Goal: Task Accomplishment & Management: Complete application form

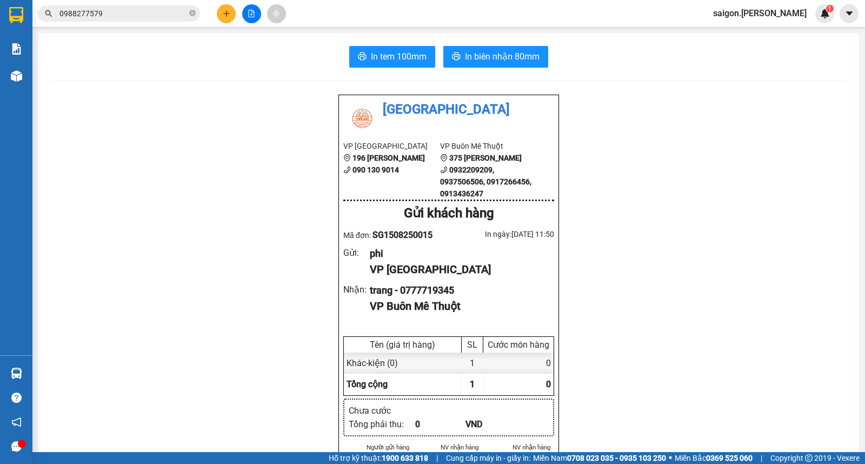
click at [227, 14] on icon "plus" at bounding box center [227, 14] width 8 height 8
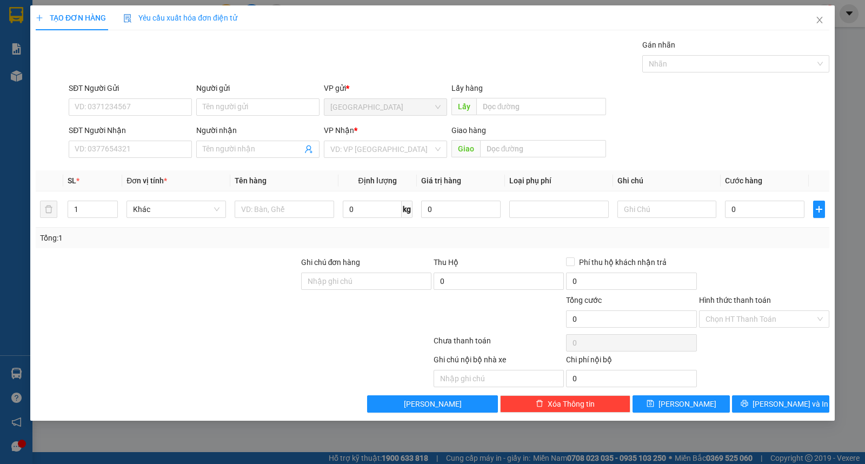
drag, startPoint x: 353, startPoint y: 143, endPoint x: 355, endPoint y: 158, distance: 15.4
click at [353, 145] on input "search" at bounding box center [381, 149] width 103 height 16
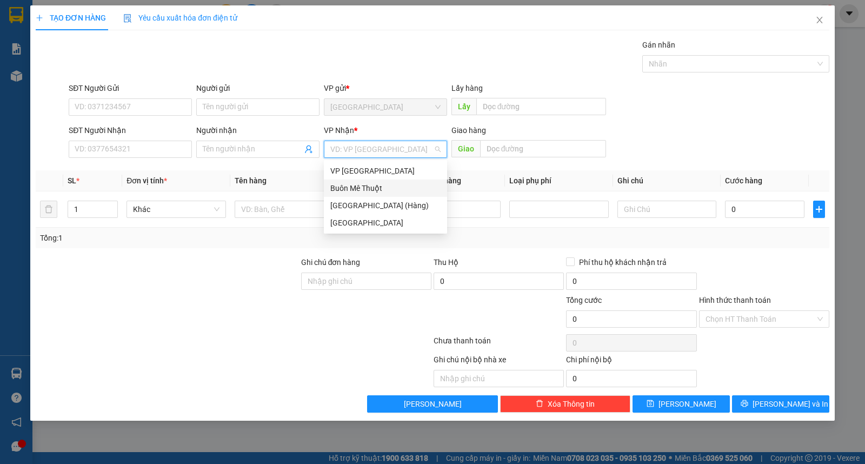
click at [358, 180] on div "Buôn Mê Thuột" at bounding box center [385, 188] width 123 height 17
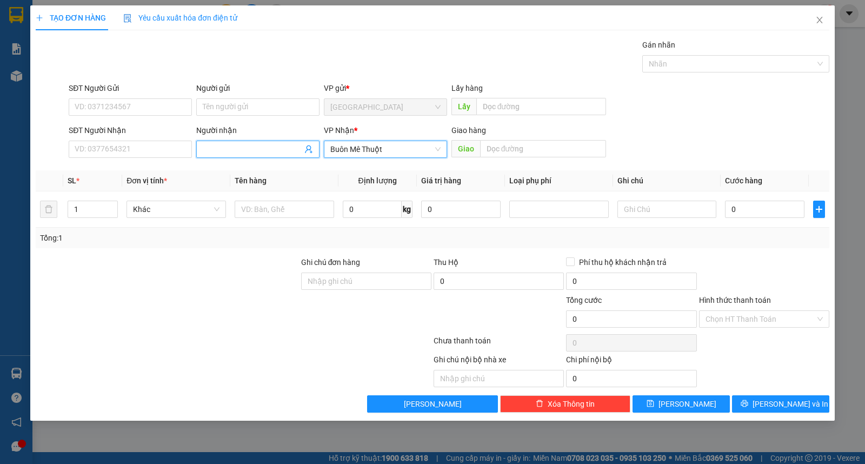
click at [217, 147] on input "Người nhận" at bounding box center [252, 149] width 99 height 12
type input "tân an"
type input "092623944666"
type input "tâm an"
type input "d"
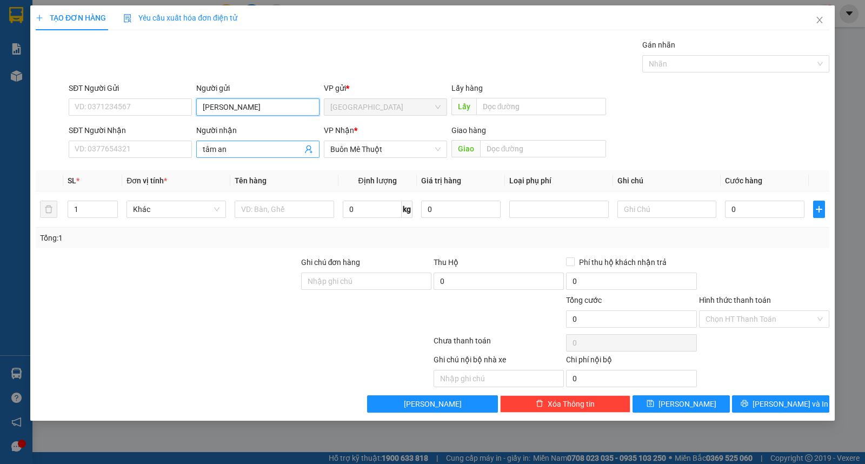
type input "[PERSON_NAME]"
type input "2"
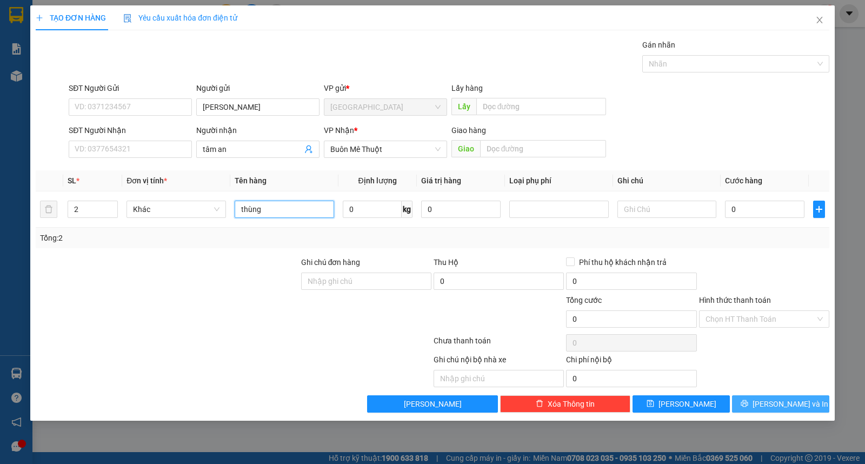
type input "thùng"
click at [784, 402] on span "[PERSON_NAME] và In" at bounding box center [791, 404] width 76 height 12
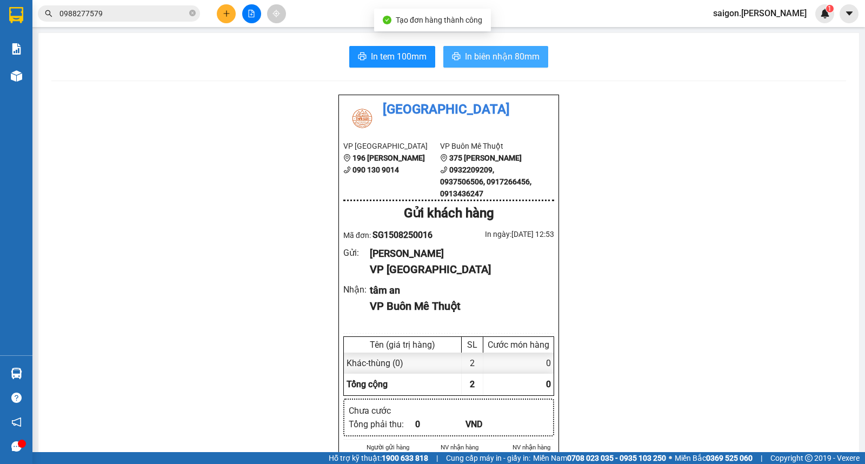
click at [504, 65] on button "In biên nhận 80mm" at bounding box center [495, 57] width 105 height 22
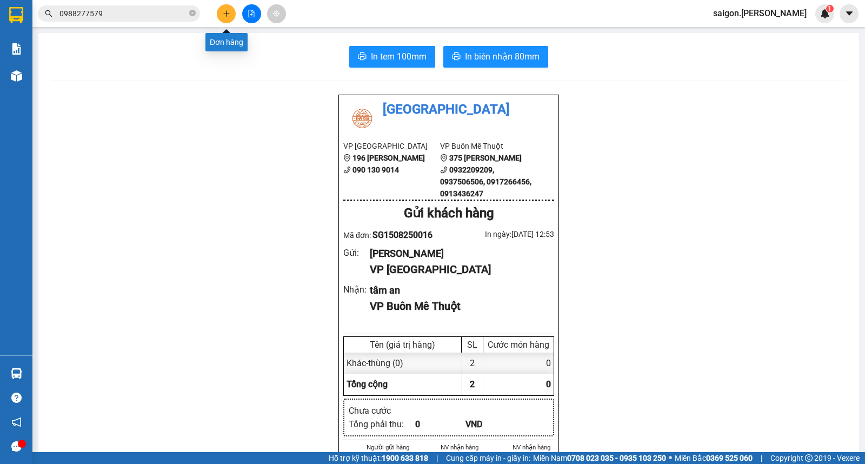
click at [231, 6] on button at bounding box center [226, 13] width 19 height 19
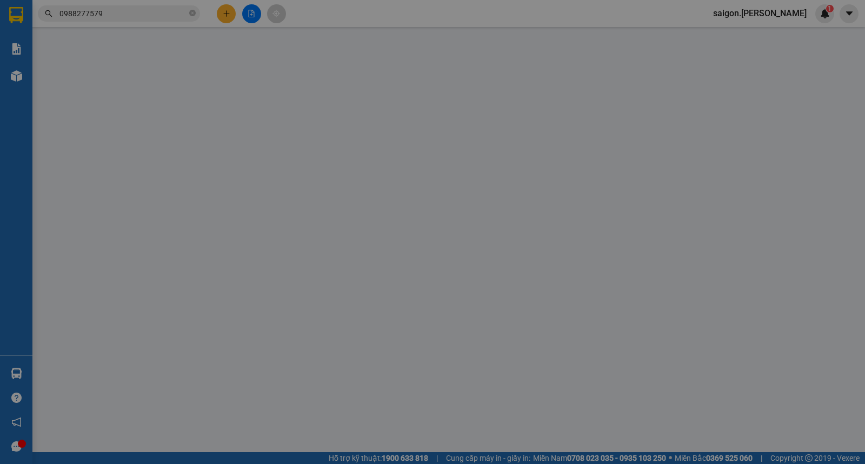
drag, startPoint x: 231, startPoint y: 6, endPoint x: 229, endPoint y: 12, distance: 6.2
click at [229, 12] on div "Yêu cầu xuất hóa đơn điện tử" at bounding box center [180, 18] width 114 height 12
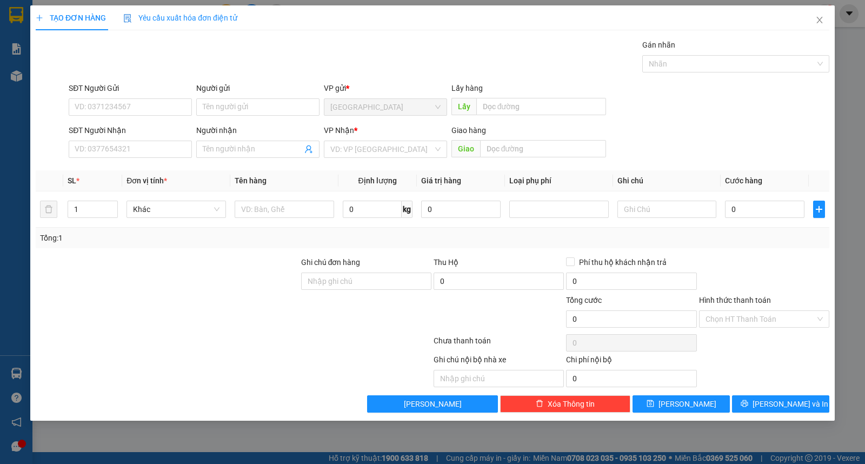
click at [368, 132] on div "VP Nhận *" at bounding box center [385, 130] width 123 height 12
click at [371, 149] on input "search" at bounding box center [381, 149] width 103 height 16
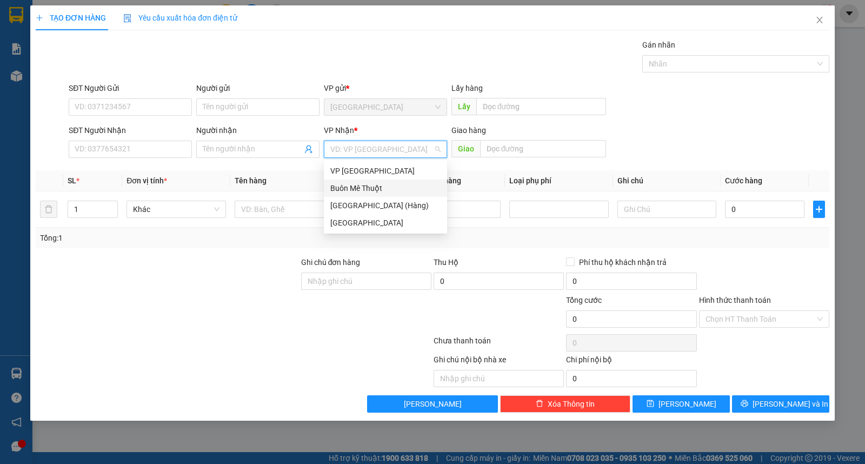
click at [374, 190] on div "Buôn Mê Thuột" at bounding box center [385, 188] width 110 height 12
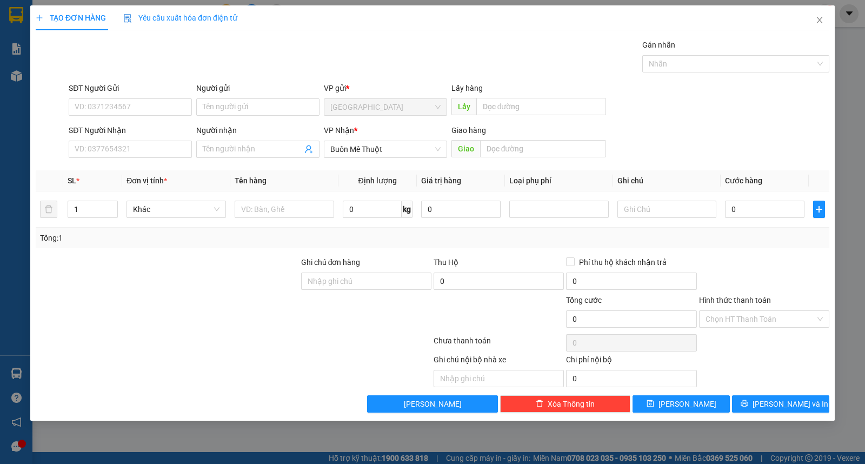
drag, startPoint x: 4, startPoint y: 170, endPoint x: 72, endPoint y: 170, distance: 67.6
click at [4, 170] on div "TẠO ĐƠN HÀNG Yêu cầu xuất hóa đơn điện tử Transit Pickup Surcharge Ids Transit …" at bounding box center [432, 232] width 865 height 464
drag, startPoint x: 92, startPoint y: 205, endPoint x: 0, endPoint y: 207, distance: 91.9
click at [0, 207] on div "TẠO ĐƠN HÀNG Yêu cầu xuất hóa đơn điện tử Transit Pickup Surcharge Ids Transit …" at bounding box center [432, 232] width 865 height 464
type input "4"
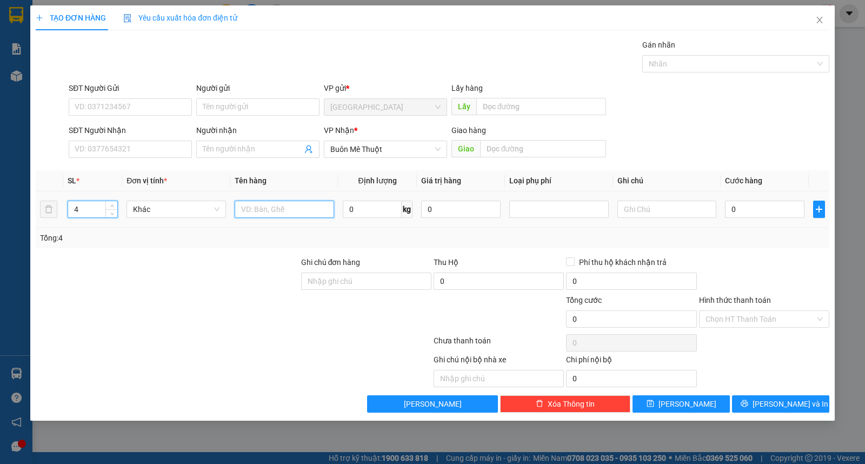
click at [296, 210] on input "text" at bounding box center [284, 209] width 99 height 17
type input "thùng"
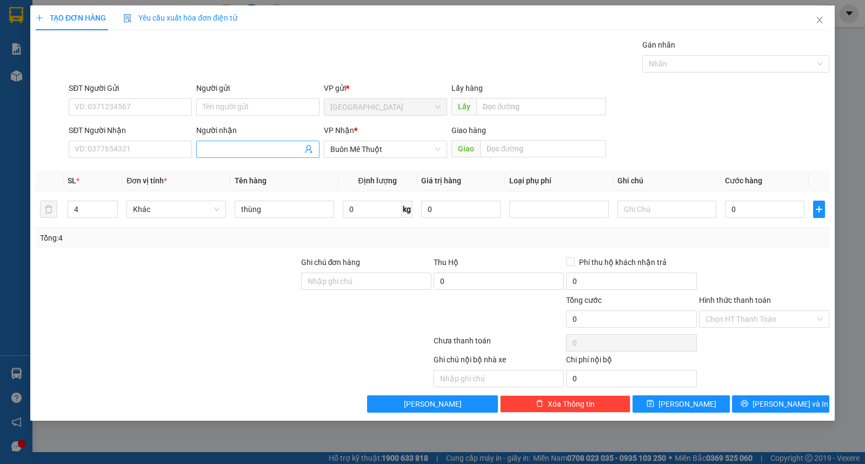
click at [233, 153] on input "Người nhận" at bounding box center [252, 149] width 99 height 12
type input "0919881000"
click at [147, 163] on div "0919881000 - hùng" at bounding box center [130, 170] width 123 height 17
type input "hùng"
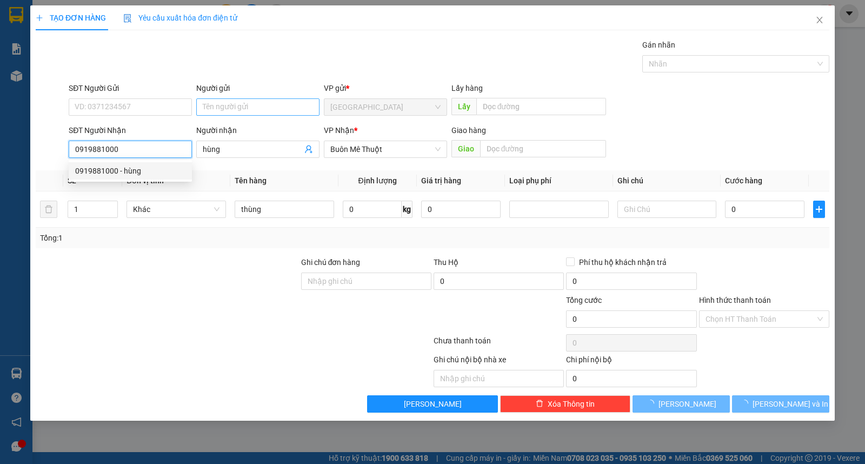
type input "0919881000"
click at [231, 114] on input "Người gửi" at bounding box center [257, 106] width 123 height 17
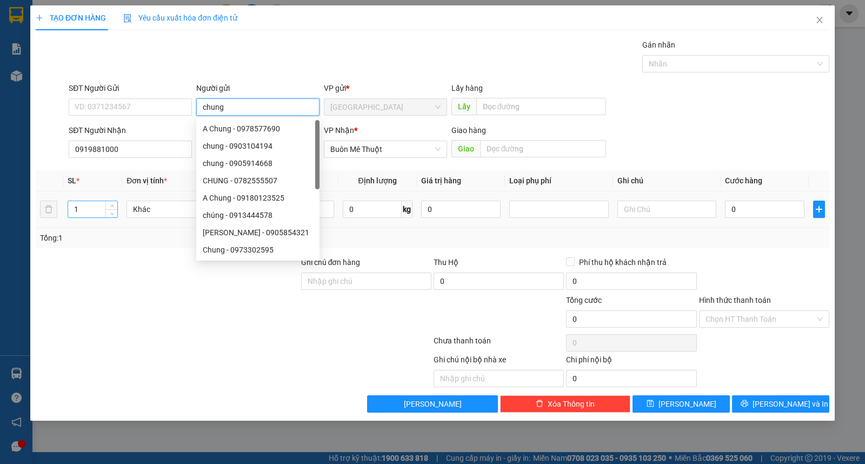
type input "chung"
drag, startPoint x: 77, startPoint y: 201, endPoint x: 66, endPoint y: 210, distance: 13.8
click at [59, 208] on tr "1 Khác thùng 0 kg 0 0" at bounding box center [433, 209] width 794 height 36
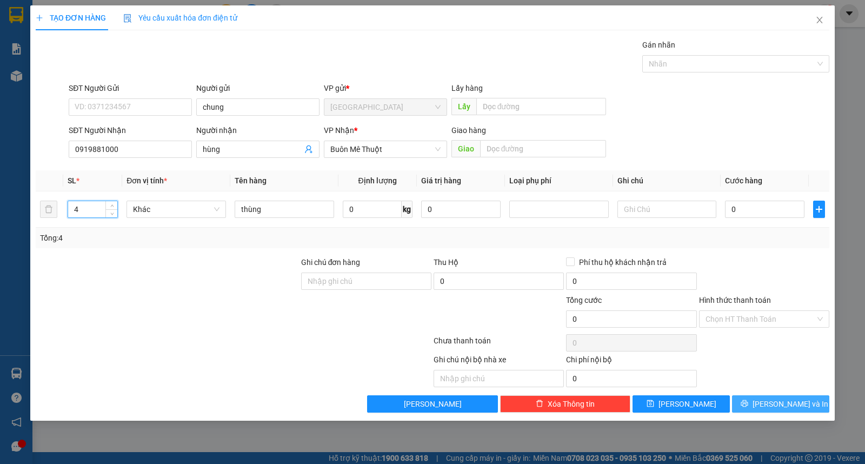
type input "4"
drag, startPoint x: 811, startPoint y: 406, endPoint x: 520, endPoint y: 63, distance: 449.6
click at [810, 406] on button "[PERSON_NAME] và In" at bounding box center [780, 403] width 97 height 17
click at [770, 404] on button "[PERSON_NAME] và In" at bounding box center [780, 403] width 97 height 17
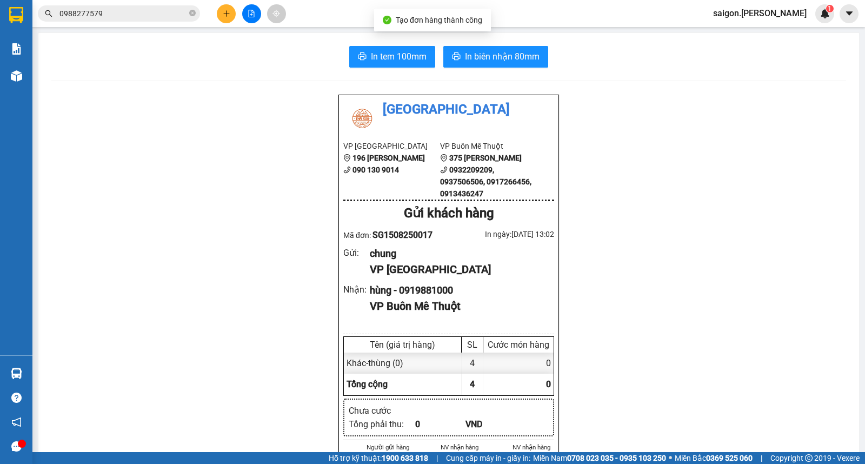
click at [457, 65] on button "In biên nhận 80mm" at bounding box center [495, 57] width 105 height 22
click at [225, 18] on button at bounding box center [226, 13] width 19 height 19
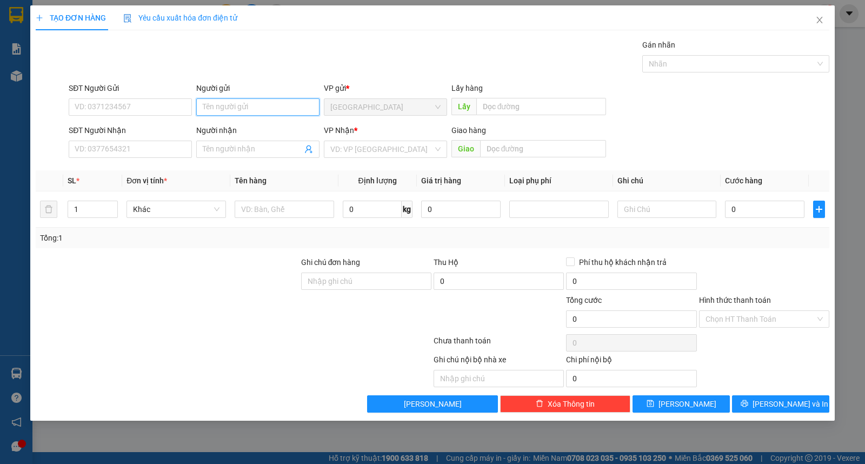
click at [230, 105] on input "Người gửi" at bounding box center [257, 106] width 123 height 17
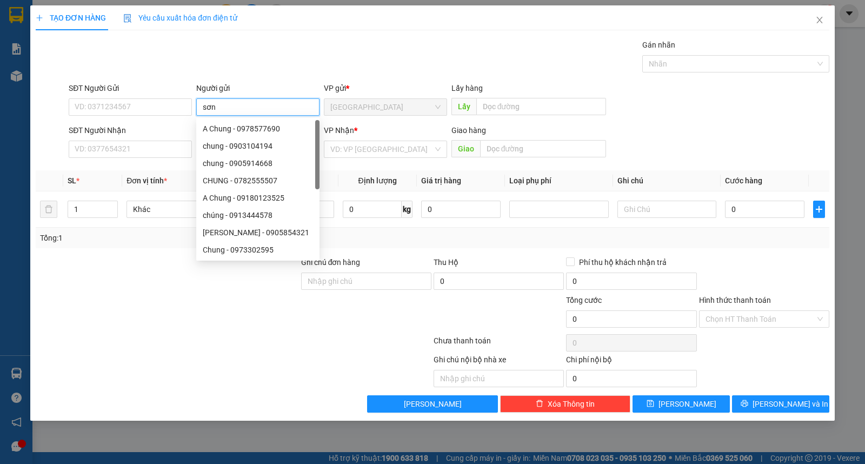
type input "sơn"
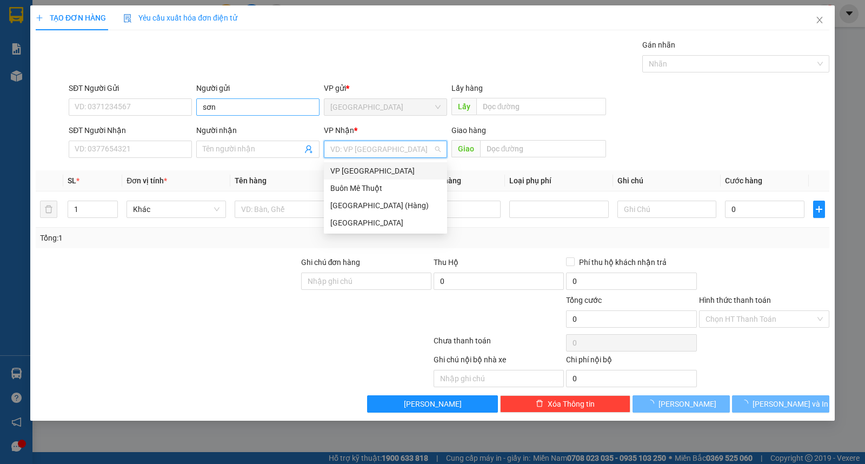
type input "ư"
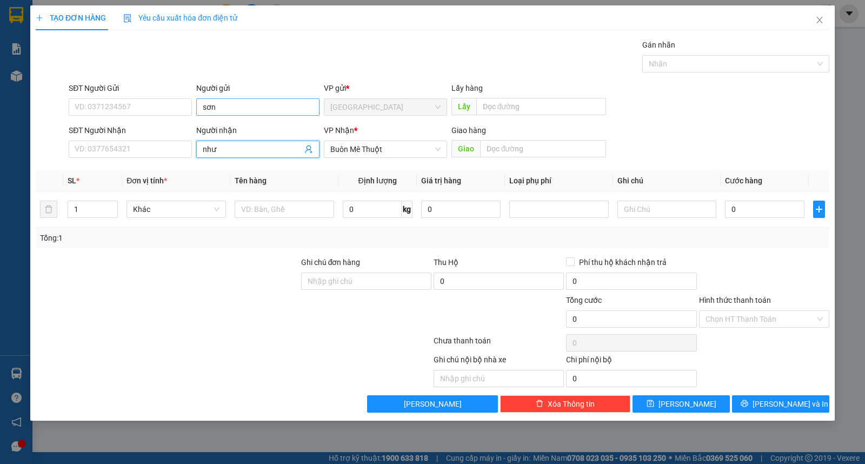
type input "như"
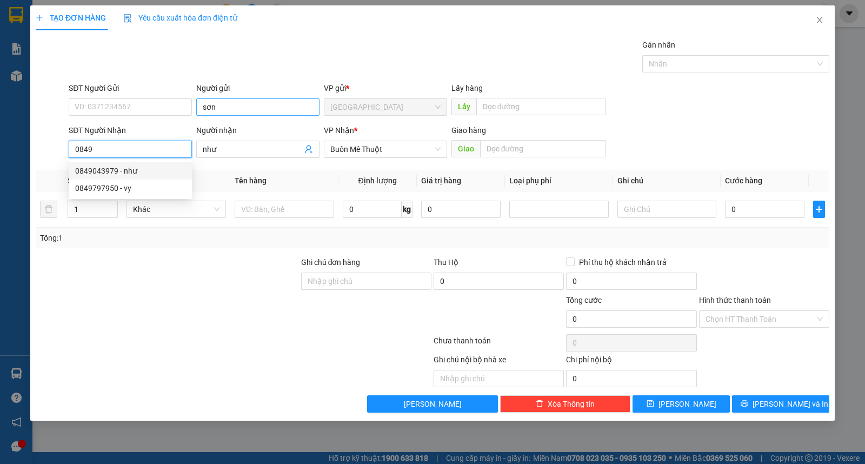
type input "0849043979"
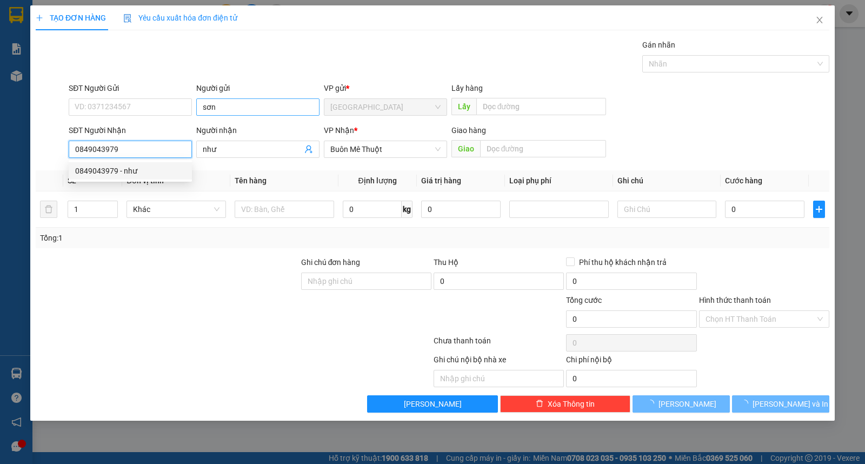
type input "80.000"
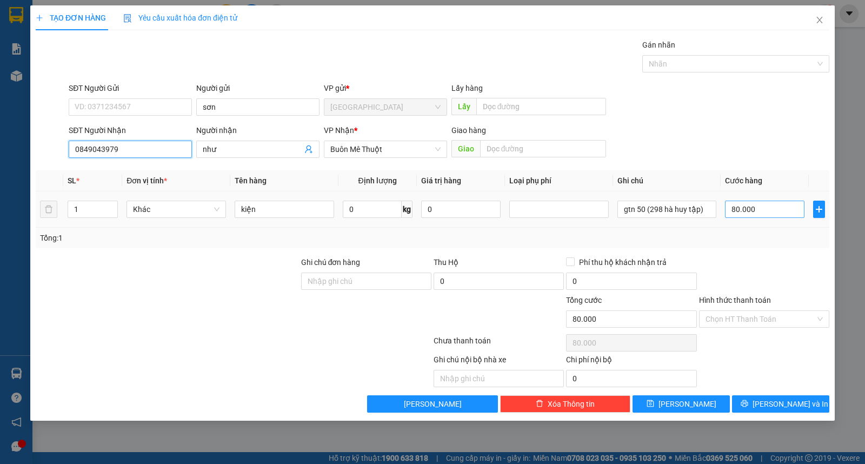
type input "0849043979"
click at [741, 211] on input "80.000" at bounding box center [764, 209] width 79 height 17
type input "9"
type input "90"
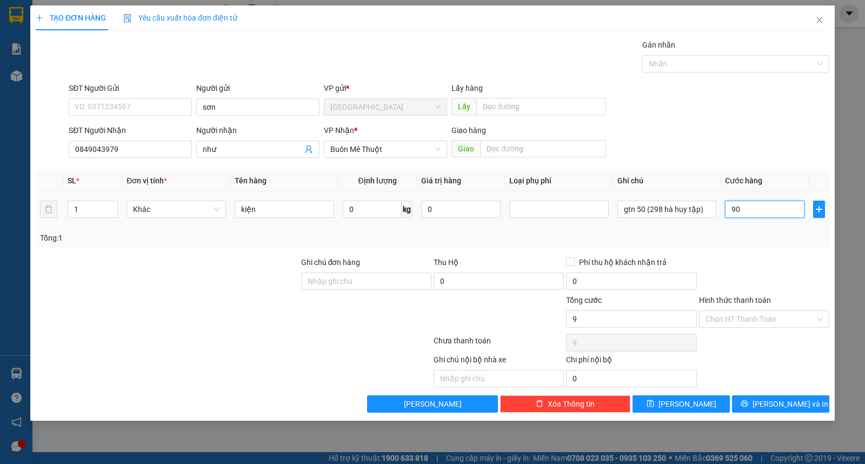
type input "90"
type input "1"
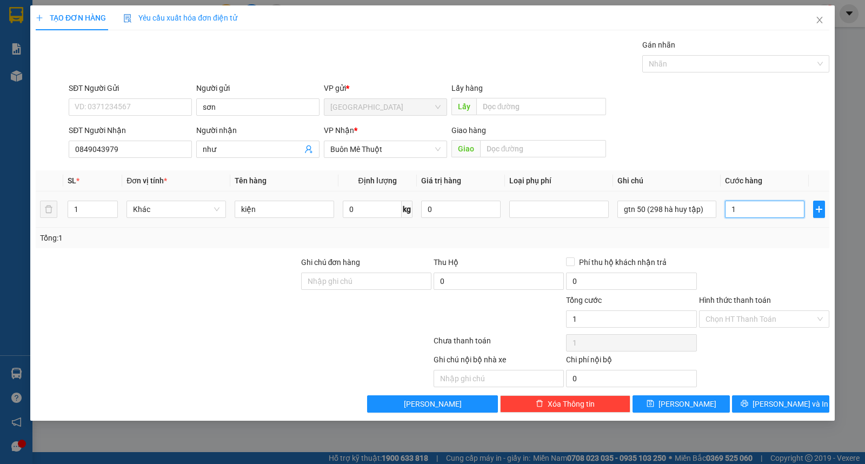
type input "10"
type input "100"
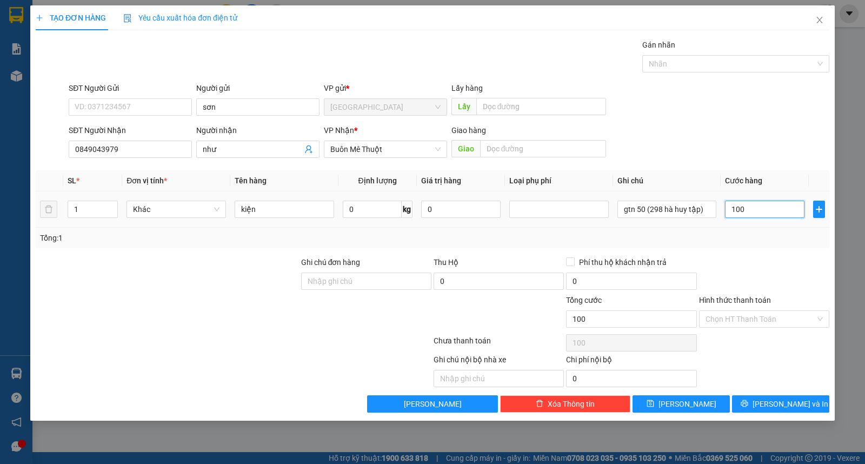
type input "100"
type input "100.000"
click at [757, 317] on input "Hình thức thanh toán" at bounding box center [761, 319] width 110 height 16
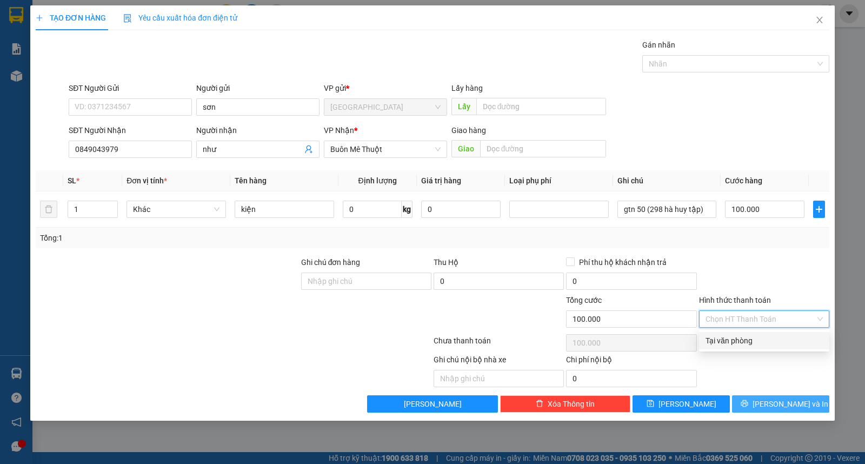
click at [748, 407] on icon "printer" at bounding box center [745, 404] width 8 height 8
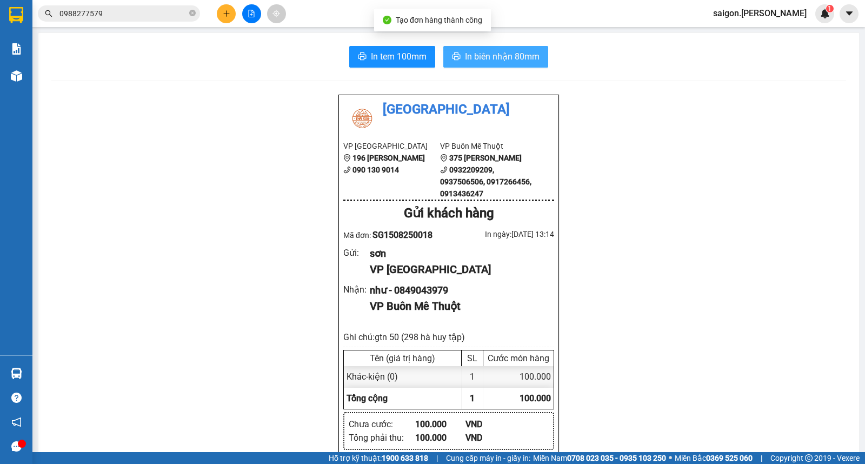
click at [480, 64] on button "In biên nhận 80mm" at bounding box center [495, 57] width 105 height 22
click at [482, 63] on button "In biên nhận 80mm" at bounding box center [495, 57] width 105 height 22
drag, startPoint x: 322, startPoint y: 336, endPoint x: 327, endPoint y: 324, distance: 12.4
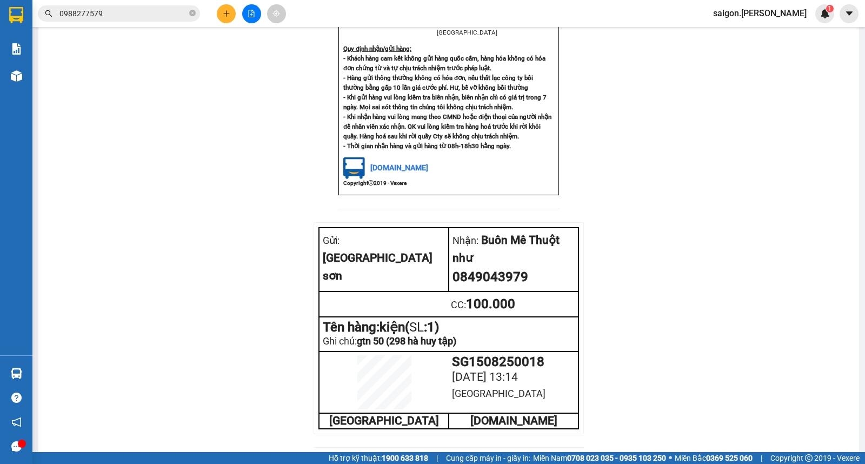
scroll to position [496, 0]
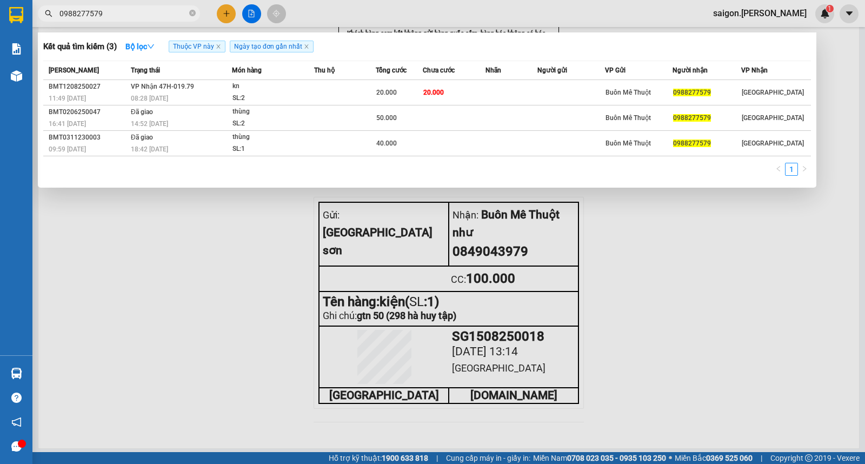
click at [132, 8] on input "0988277579" at bounding box center [123, 14] width 128 height 12
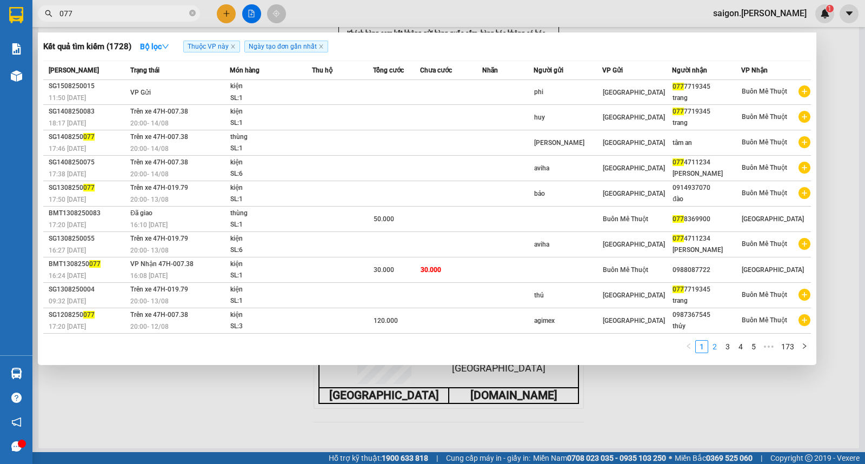
type input "077"
click at [712, 353] on link "2" at bounding box center [715, 347] width 12 height 12
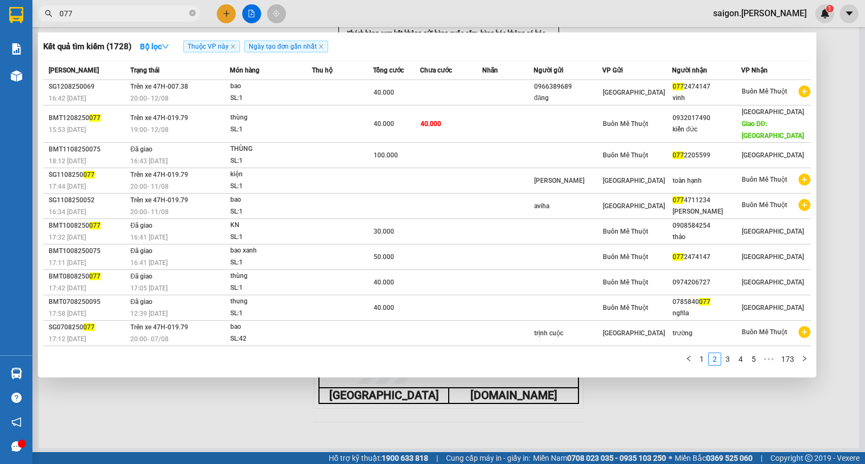
click at [614, 381] on div at bounding box center [432, 232] width 865 height 464
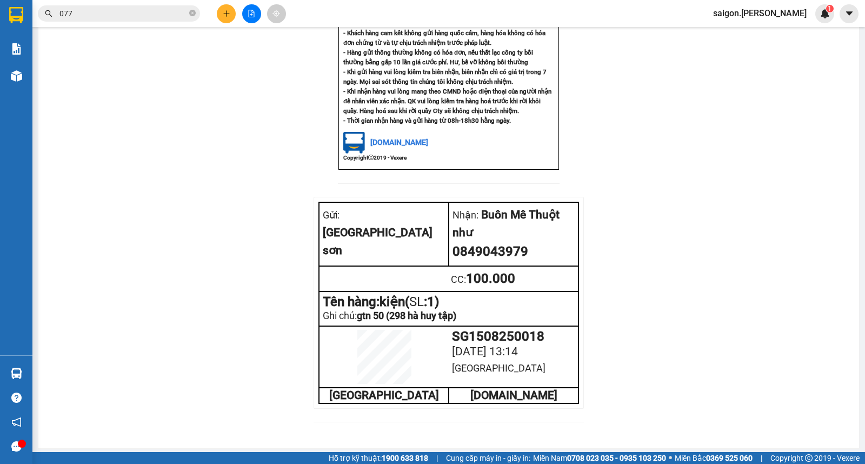
scroll to position [0, 0]
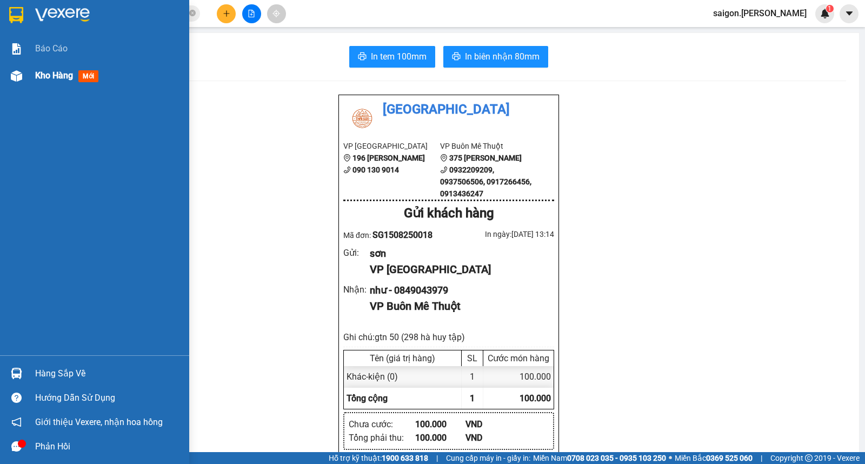
click at [68, 71] on span "Kho hàng" at bounding box center [54, 75] width 38 height 10
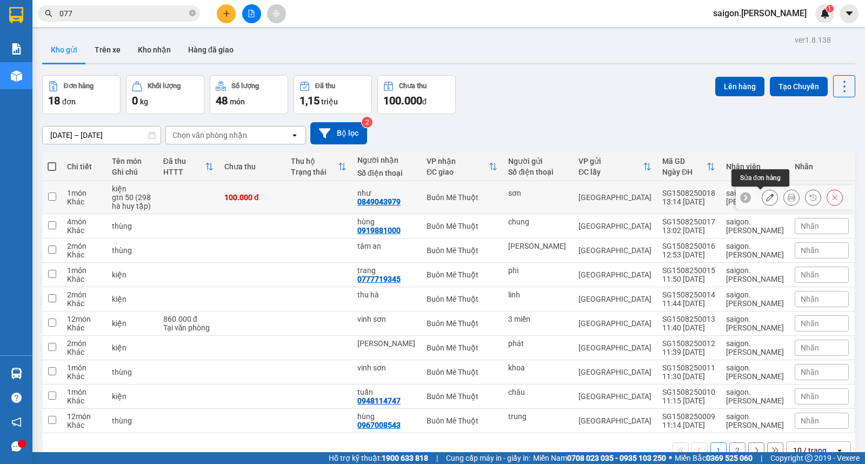
click at [766, 199] on icon at bounding box center [770, 198] width 8 height 8
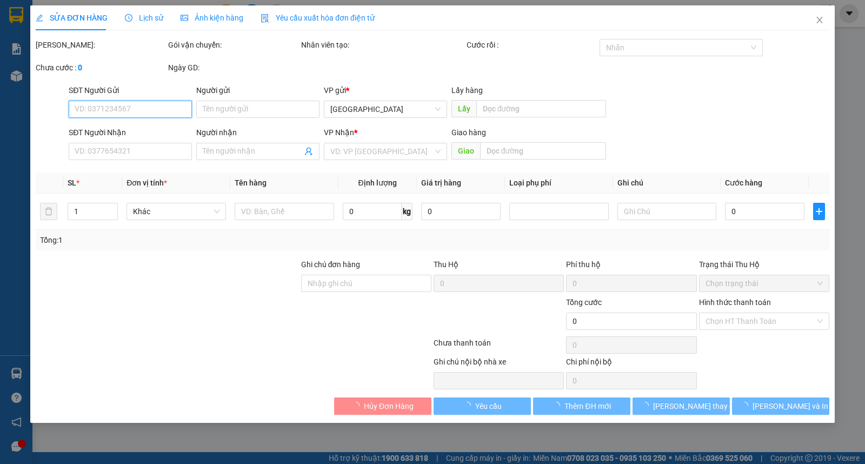
type input "sơn"
type input "0849043979"
type input "như"
type input "100.000"
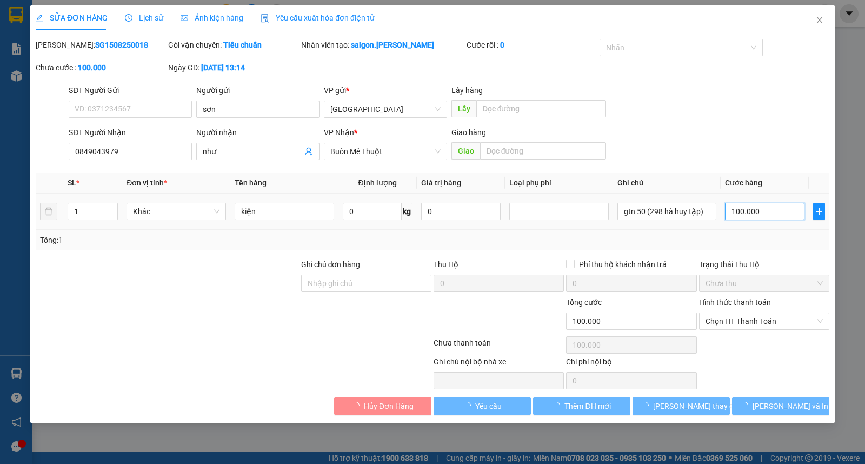
click at [747, 209] on input "100.000" at bounding box center [764, 211] width 79 height 17
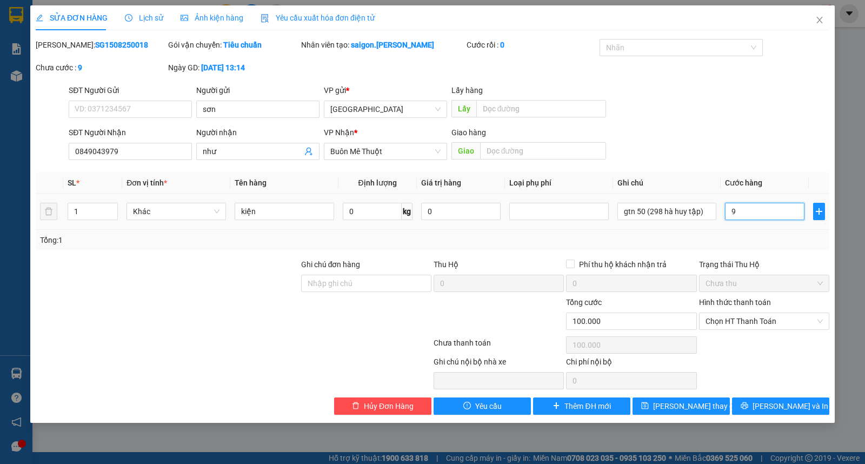
type input "9"
type input "90"
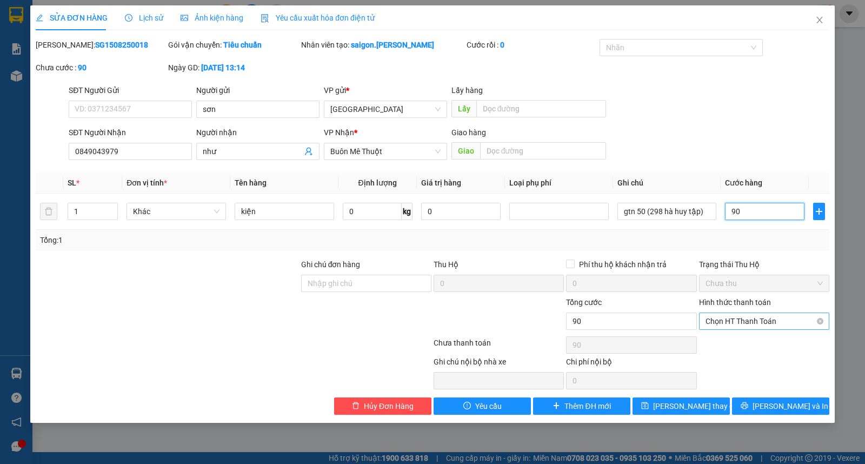
click at [738, 326] on span "Chọn HT Thanh Toán" at bounding box center [764, 321] width 117 height 16
type input "90"
type input "90.000"
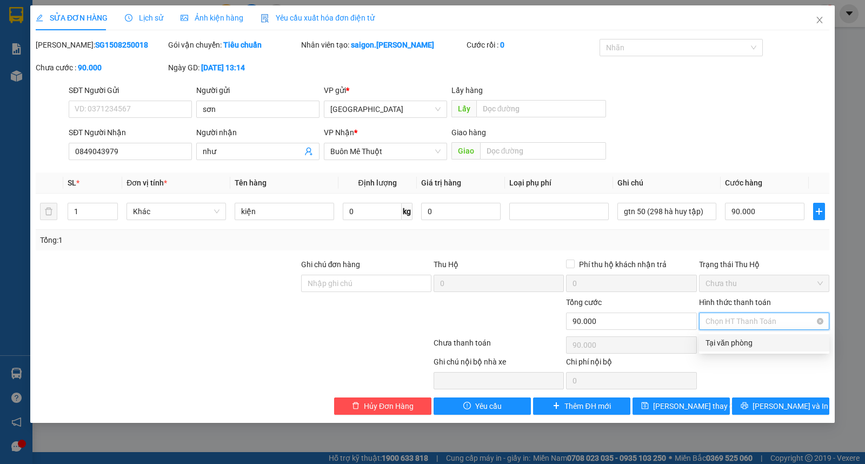
click at [745, 346] on div "Tại văn phòng" at bounding box center [764, 343] width 117 height 12
type input "0"
click at [671, 415] on div "SỬA ĐƠN HÀNG Lịch sử Ảnh kiện hàng Yêu cầu xuất hóa đơn điện tử Total Paid Fee …" at bounding box center [432, 213] width 805 height 417
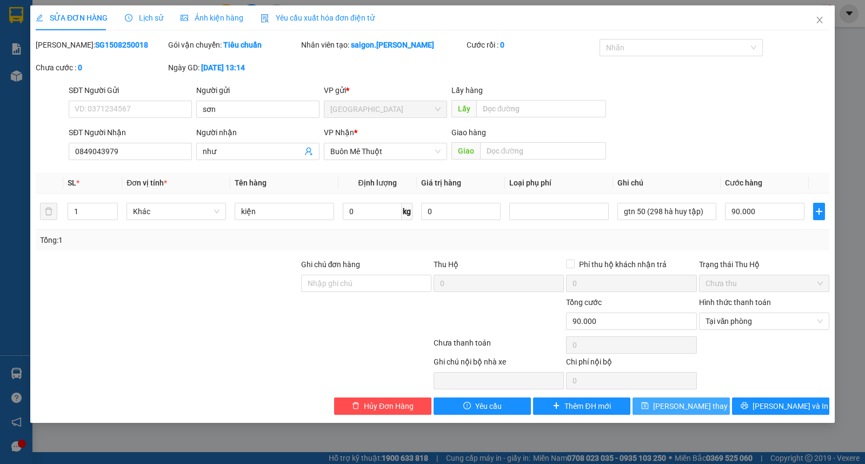
click at [676, 408] on span "[PERSON_NAME] thay đổi" at bounding box center [696, 406] width 87 height 12
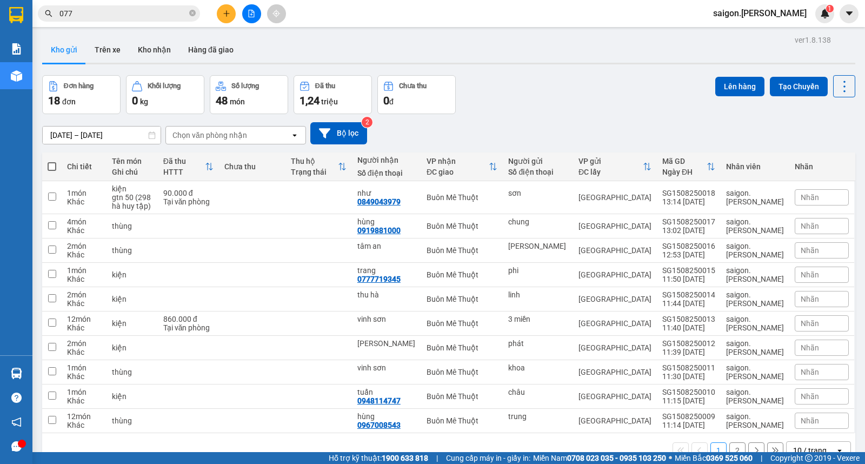
click at [225, 23] on button at bounding box center [226, 13] width 19 height 19
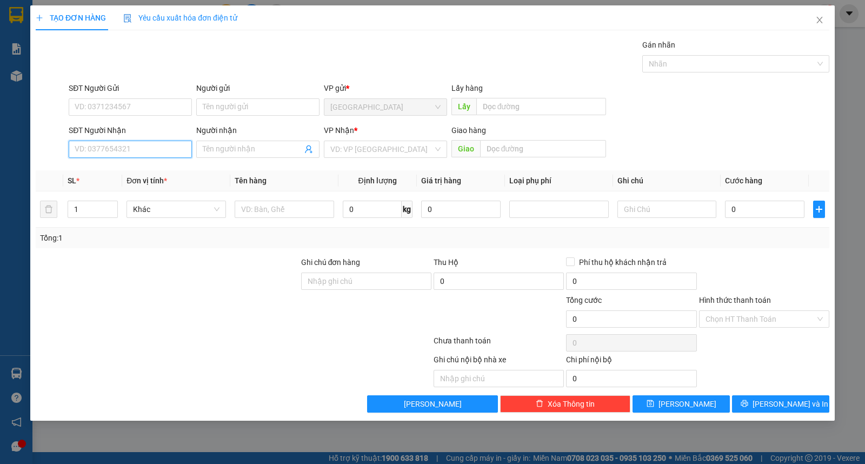
click at [154, 150] on input "SĐT Người Nhận" at bounding box center [130, 149] width 123 height 17
drag, startPoint x: 238, startPoint y: 150, endPoint x: 223, endPoint y: 150, distance: 14.6
click at [233, 150] on input "Người nhận" at bounding box center [252, 149] width 99 height 12
drag, startPoint x: 44, startPoint y: 136, endPoint x: 89, endPoint y: 136, distance: 44.3
click at [71, 136] on div "SĐT Người Nhận VD: 0377654321 Người nhận Tên người nhận VP Nhận * VD: VP Sài Gò…" at bounding box center [433, 143] width 796 height 38
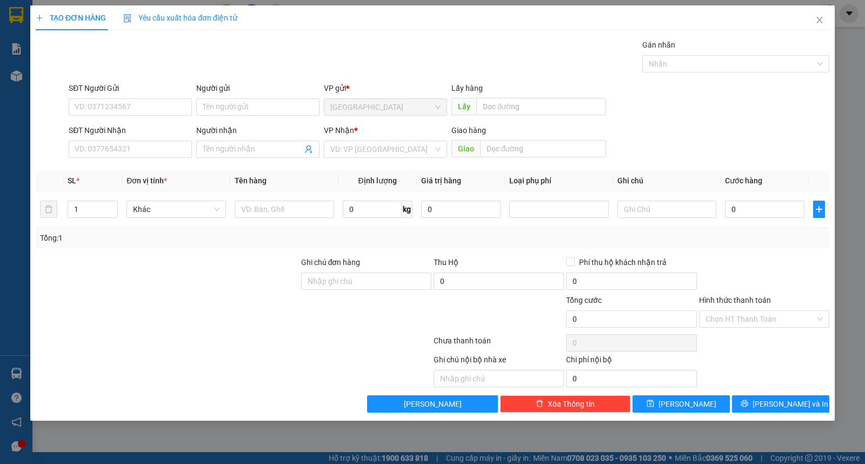
click at [381, 137] on div "VP Nhận *" at bounding box center [385, 132] width 123 height 16
drag, startPoint x: 375, startPoint y: 153, endPoint x: 372, endPoint y: 171, distance: 18.6
click at [375, 154] on input "search" at bounding box center [381, 149] width 103 height 16
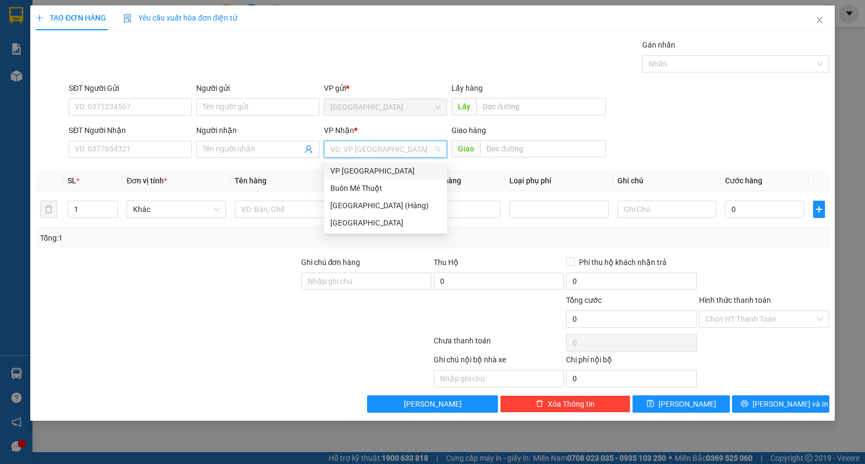
click at [372, 184] on div "Buôn Mê Thuột" at bounding box center [385, 188] width 110 height 12
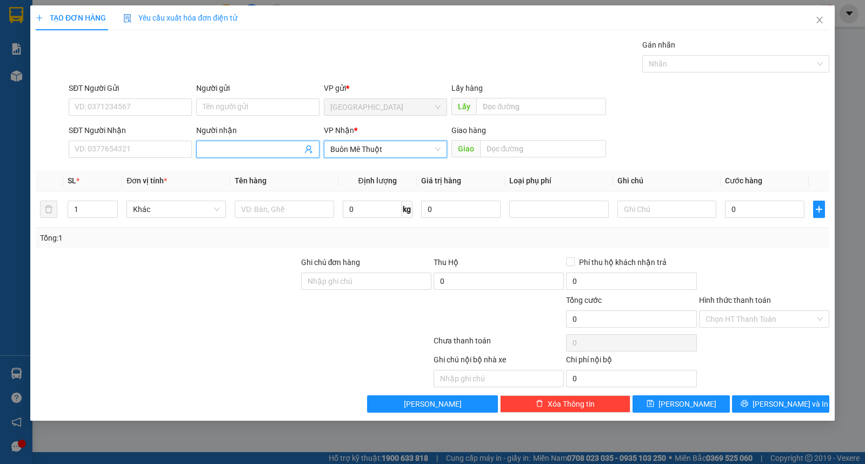
click at [236, 149] on input "Người nhận" at bounding box center [252, 149] width 99 height 12
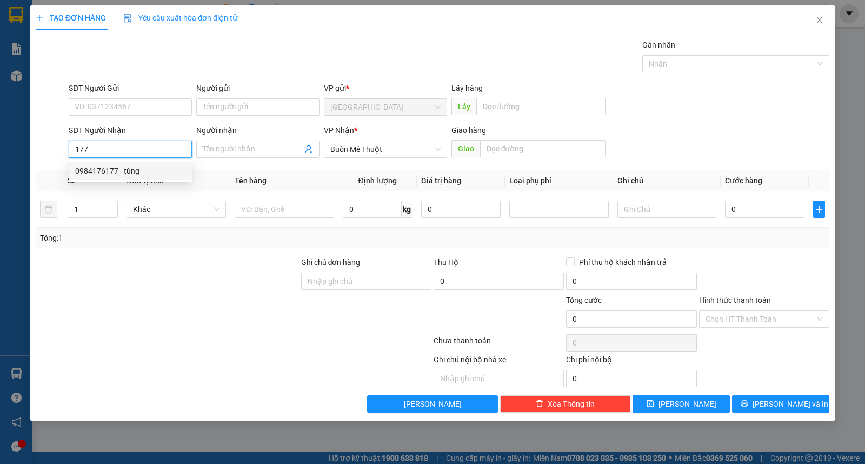
click at [115, 173] on div "0984176177 - tùng" at bounding box center [130, 171] width 110 height 12
type input "0984176177"
type input "tùng"
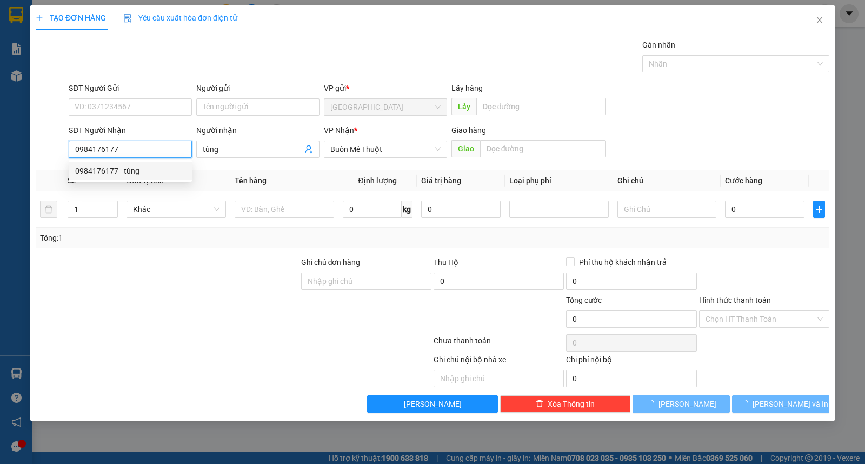
type input "70.000"
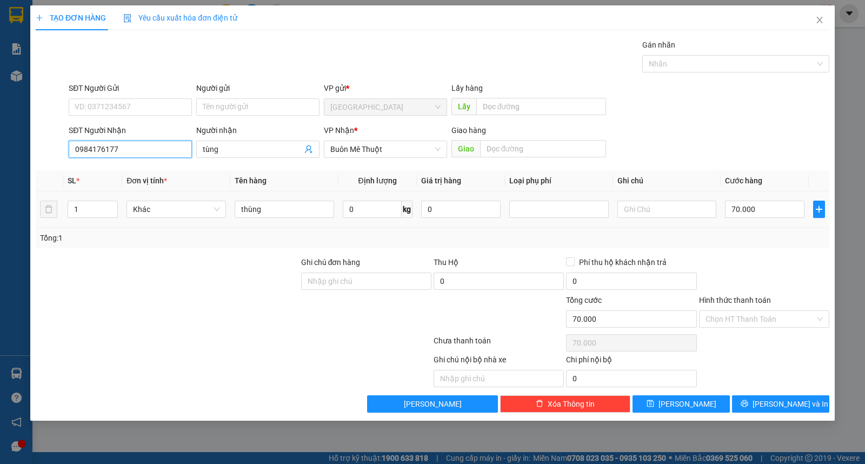
type input "0984176177"
click at [10, 209] on div "TẠO ĐƠN HÀNG Yêu cầu xuất hóa đơn điện tử Transit Pickup Surcharge Ids Transit …" at bounding box center [432, 232] width 865 height 464
type input "2"
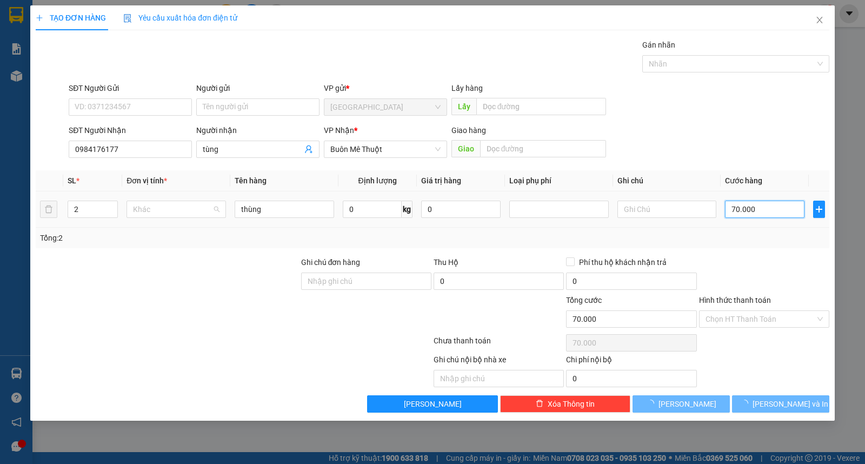
type input "0"
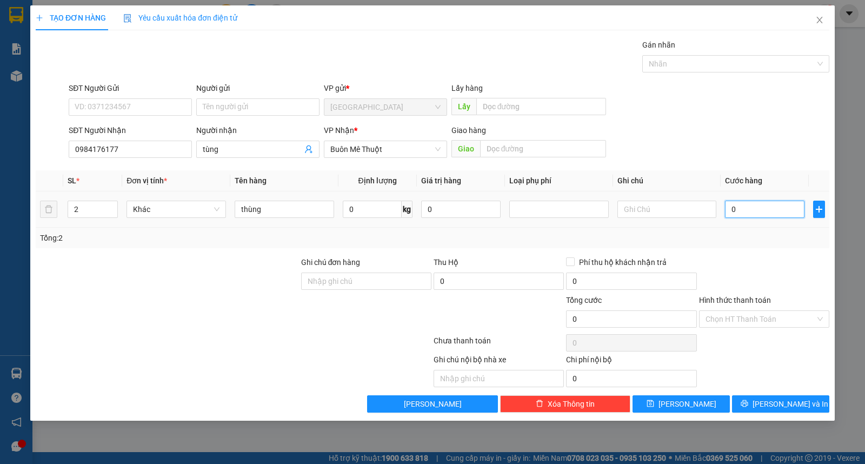
type input "1"
type input "12"
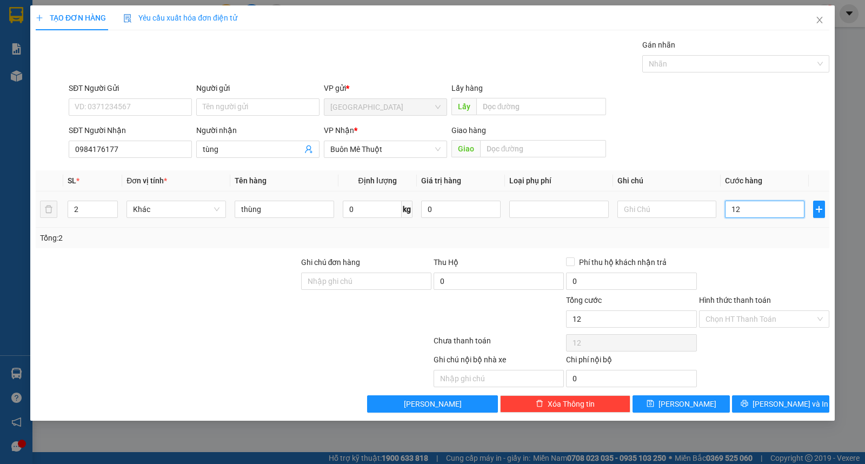
type input "120"
type input "120.000"
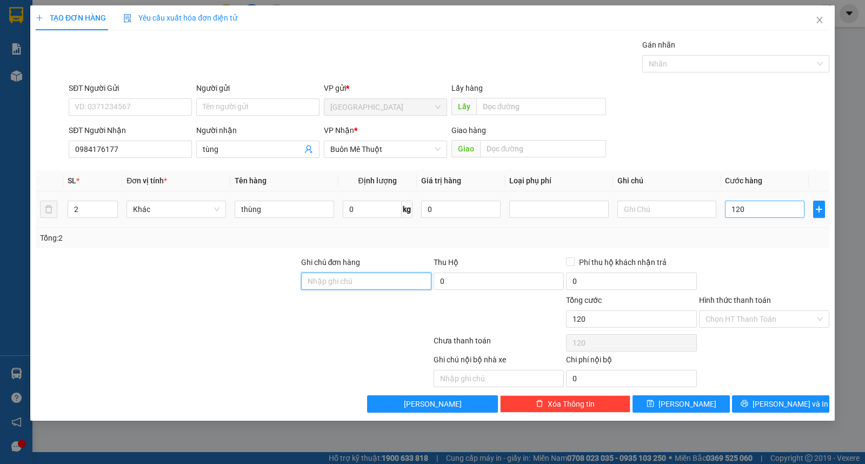
type input "120.000"
click at [750, 322] on input "Hình thức thanh toán" at bounding box center [761, 319] width 110 height 16
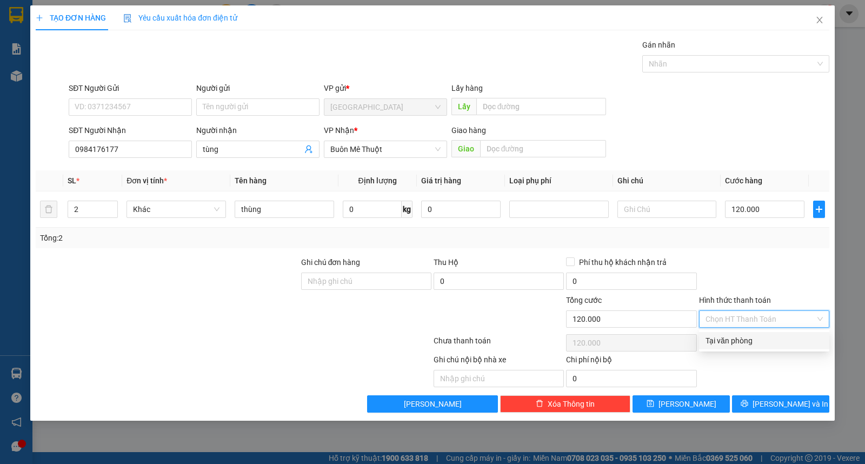
click at [754, 345] on div "Tại văn phòng" at bounding box center [764, 341] width 117 height 12
type input "0"
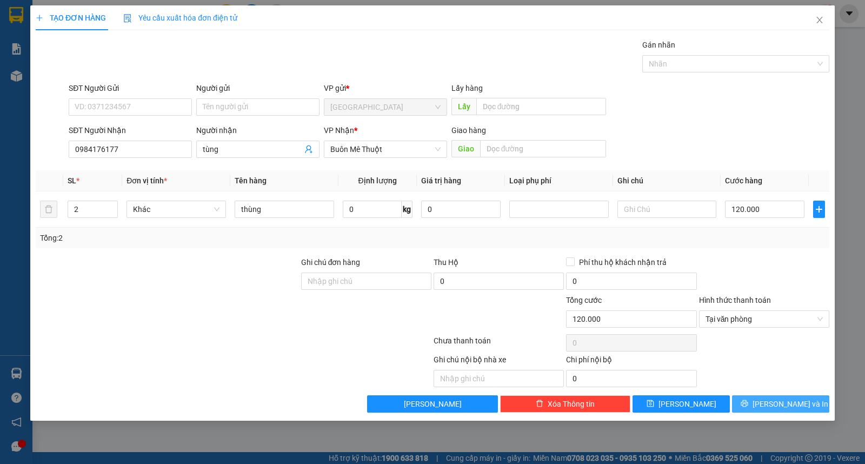
drag, startPoint x: 772, startPoint y: 407, endPoint x: 678, endPoint y: 429, distance: 97.1
click at [772, 409] on span "[PERSON_NAME] và In" at bounding box center [791, 404] width 76 height 12
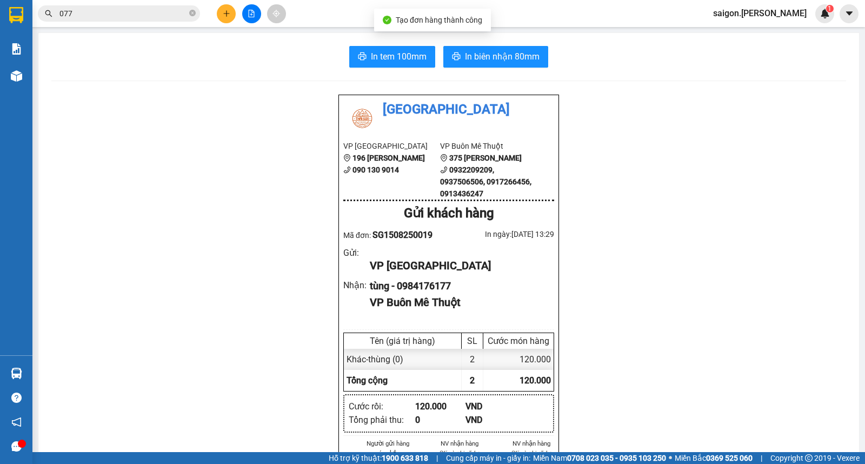
click at [217, 14] on button at bounding box center [226, 13] width 19 height 19
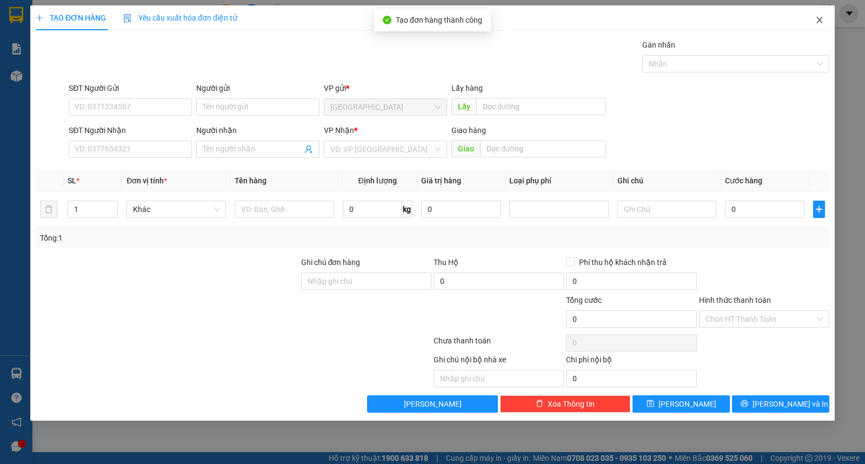
drag, startPoint x: 819, startPoint y: 24, endPoint x: 547, endPoint y: 25, distance: 271.4
click at [819, 24] on icon "close" at bounding box center [819, 20] width 9 height 9
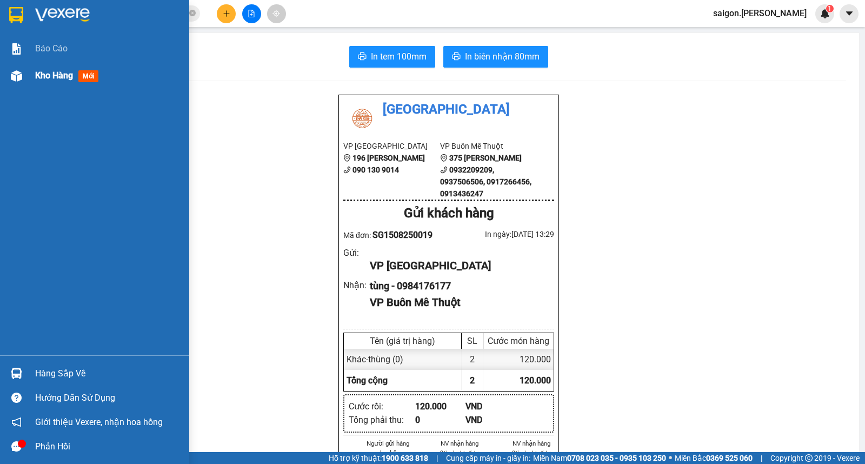
click at [39, 71] on span "Kho hàng" at bounding box center [54, 75] width 38 height 10
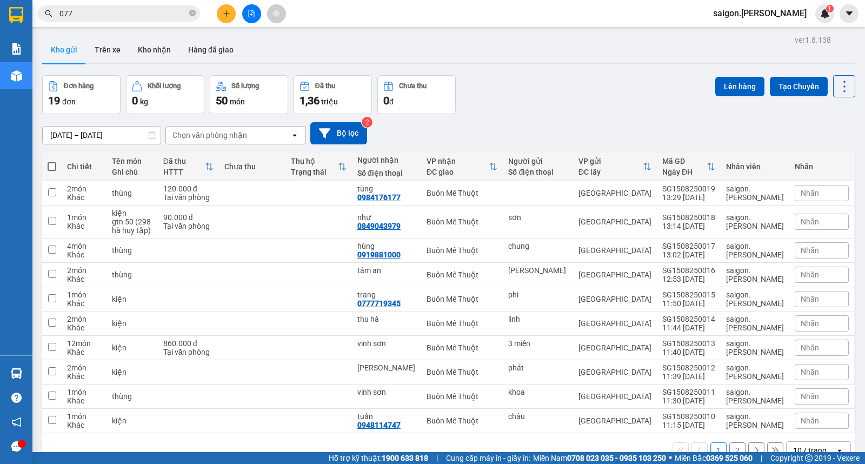
scroll to position [50, 0]
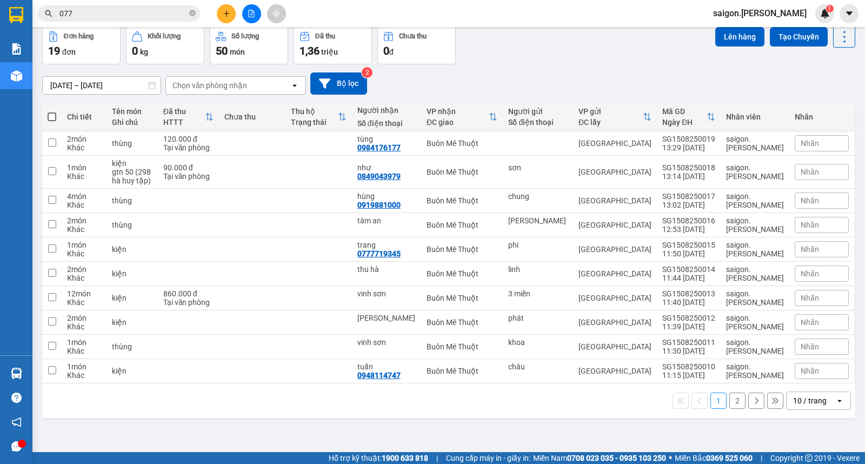
click at [823, 395] on div "10 / trang" at bounding box center [811, 400] width 49 height 17
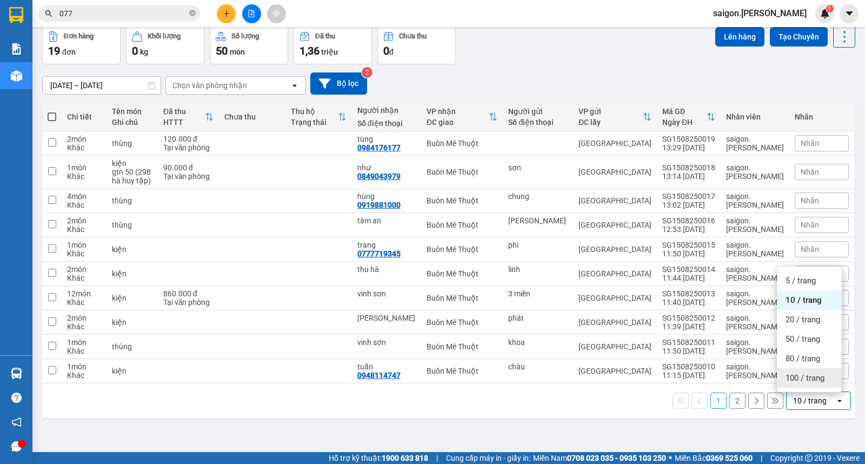
click at [815, 382] on span "100 / trang" at bounding box center [805, 378] width 39 height 11
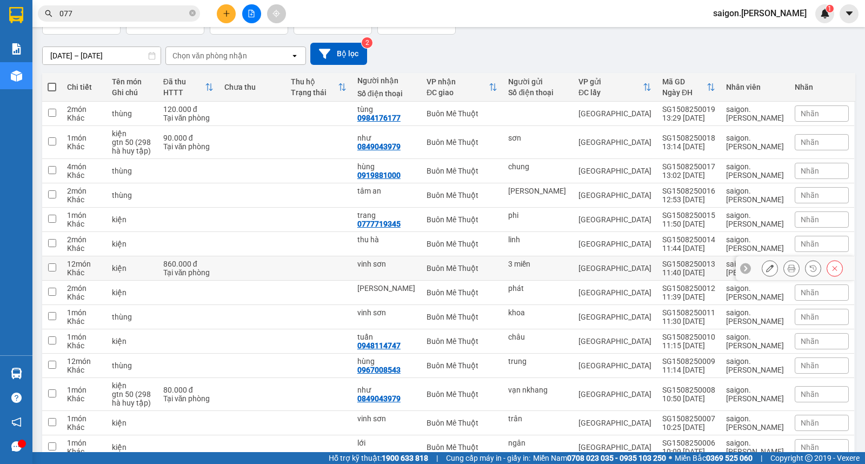
scroll to position [74, 0]
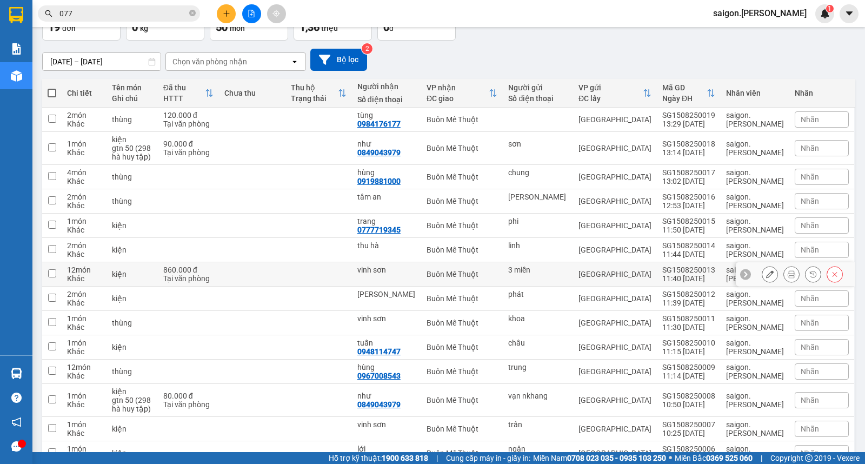
click at [762, 273] on button at bounding box center [769, 274] width 15 height 19
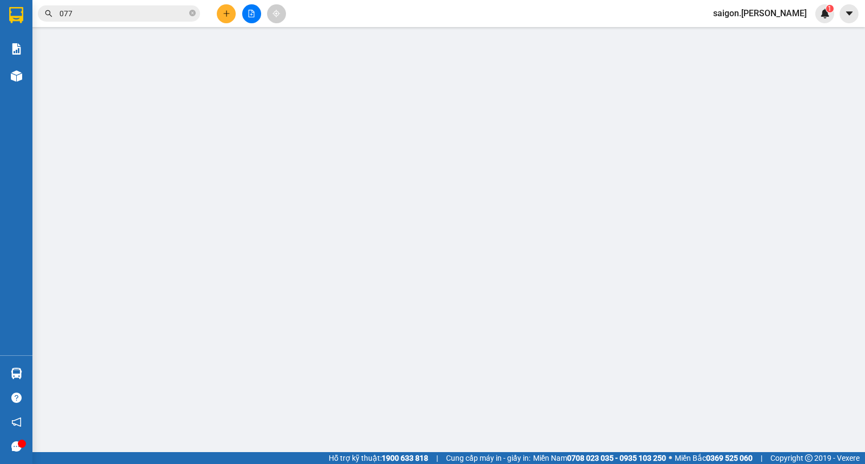
type input "3 miền"
type input "vinh sơn"
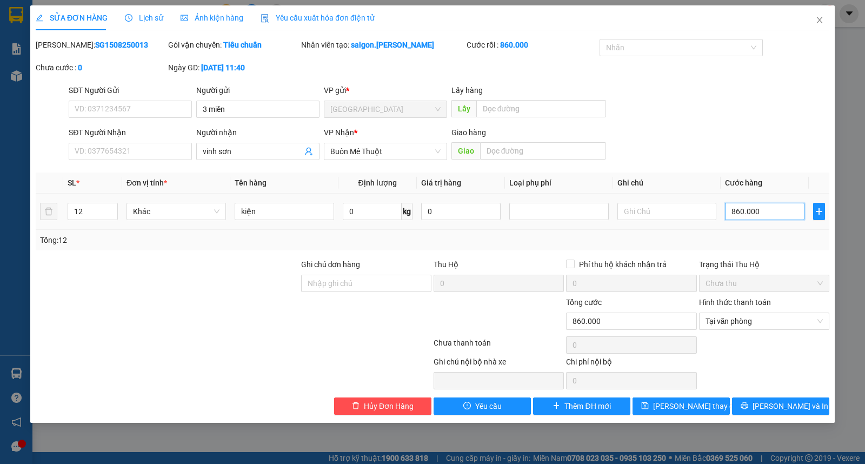
click at [761, 218] on input "860.000" at bounding box center [764, 211] width 79 height 17
type input "0"
click at [825, 327] on div "Tại văn phòng" at bounding box center [764, 321] width 130 height 17
type input "0"
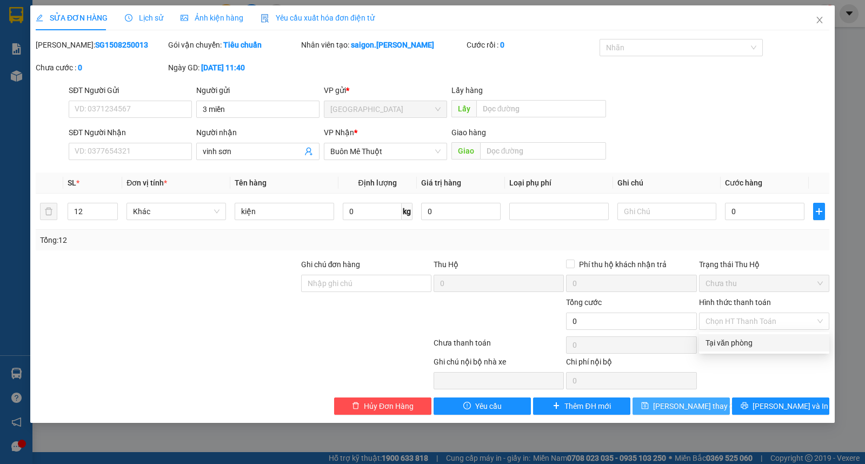
click at [672, 404] on span "[PERSON_NAME] thay đổi" at bounding box center [696, 406] width 87 height 12
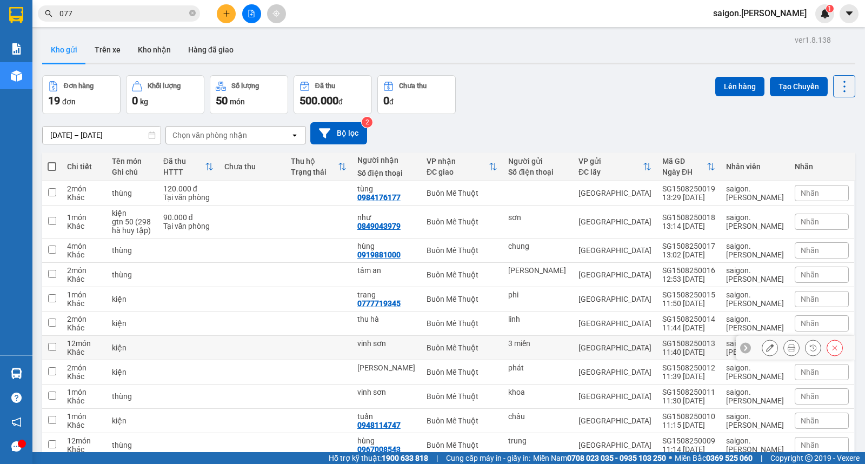
click at [766, 348] on icon at bounding box center [770, 348] width 8 height 8
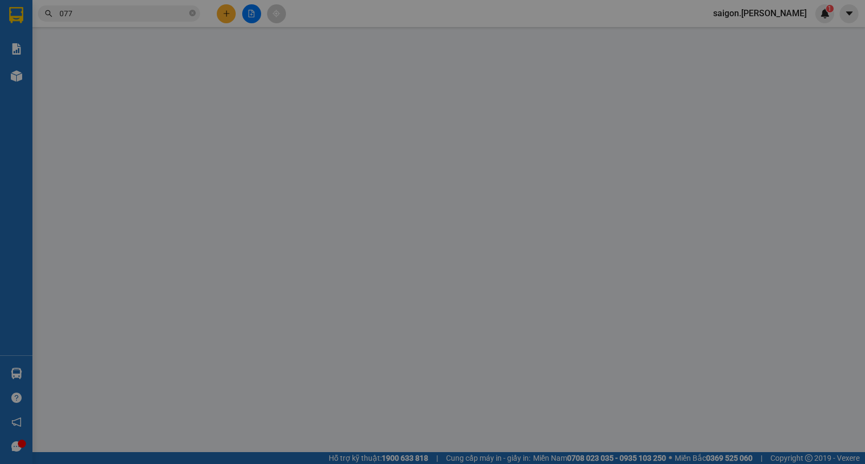
type input "3 miền"
type input "vinh sơn"
type input "0"
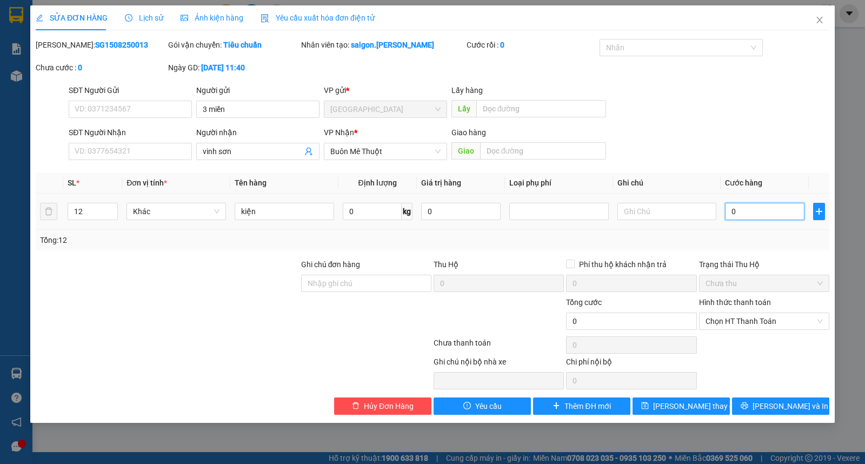
click at [767, 211] on input "0" at bounding box center [764, 211] width 79 height 17
type input "7"
type input "76"
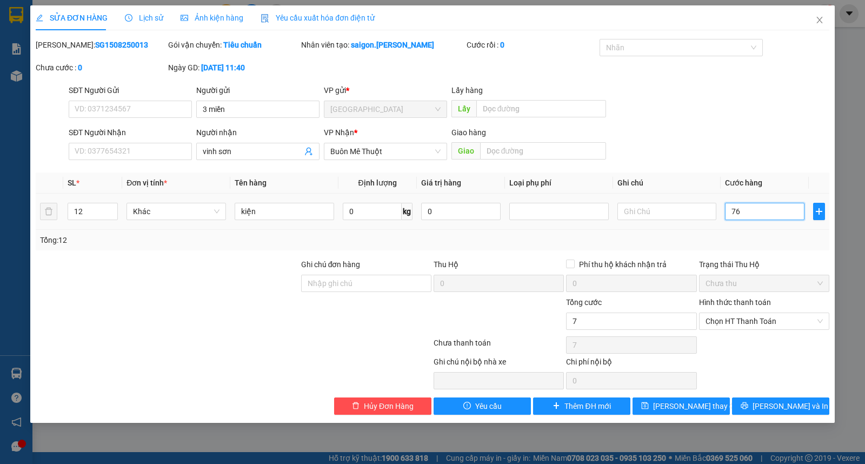
type input "76"
type input "760"
drag, startPoint x: 741, startPoint y: 321, endPoint x: 741, endPoint y: 331, distance: 9.7
click at [741, 324] on span "Chọn HT Thanh Toán" at bounding box center [764, 321] width 117 height 16
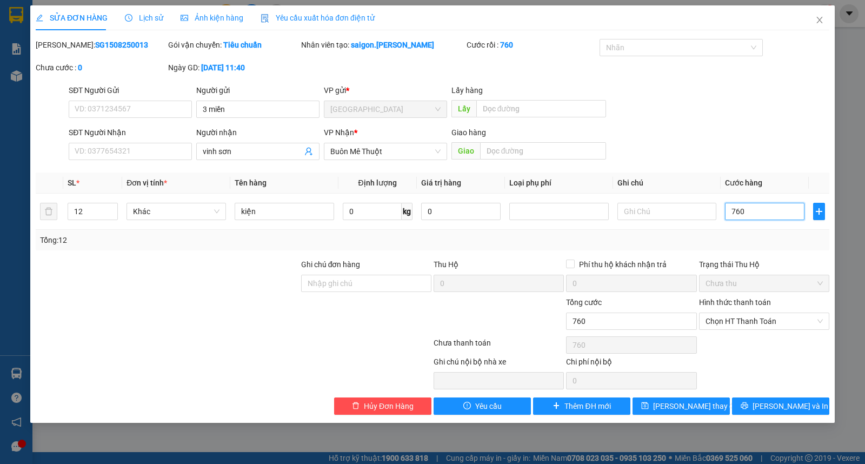
type input "760"
type input "760.000"
drag, startPoint x: 741, startPoint y: 343, endPoint x: 740, endPoint y: 349, distance: 6.0
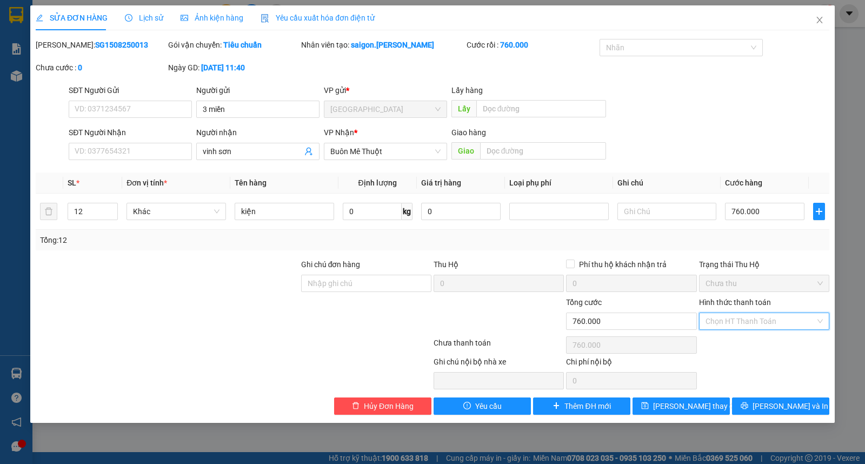
click at [741, 344] on div "Tại văn phòng" at bounding box center [764, 343] width 117 height 12
type input "0"
click at [687, 411] on span "[PERSON_NAME] thay đổi" at bounding box center [696, 406] width 87 height 12
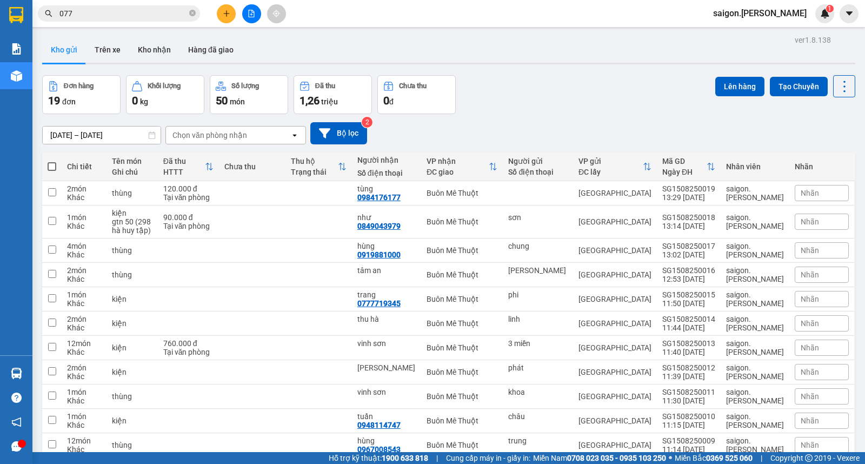
click at [228, 15] on icon "plus" at bounding box center [227, 14] width 8 height 8
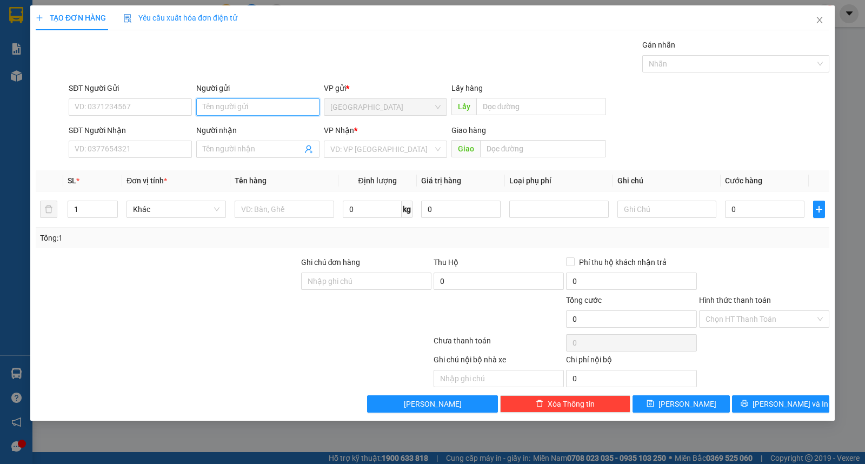
click at [238, 109] on input "Người gửi" at bounding box center [257, 106] width 123 height 17
type input "tuyển"
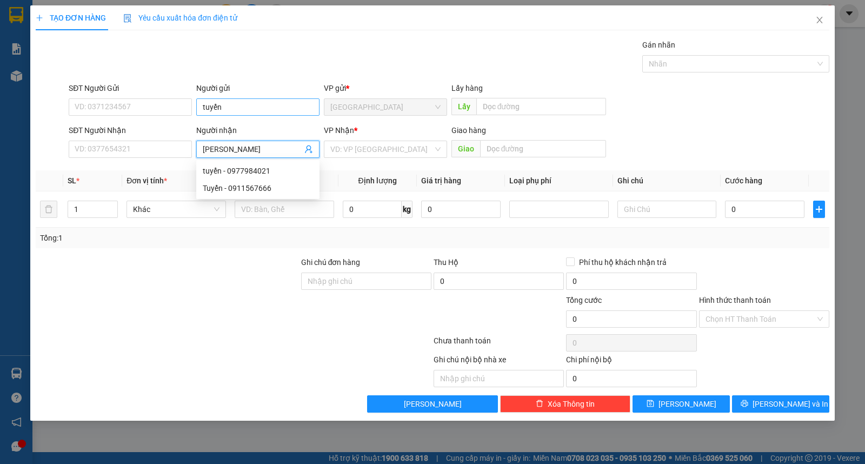
type input "[PERSON_NAME]"
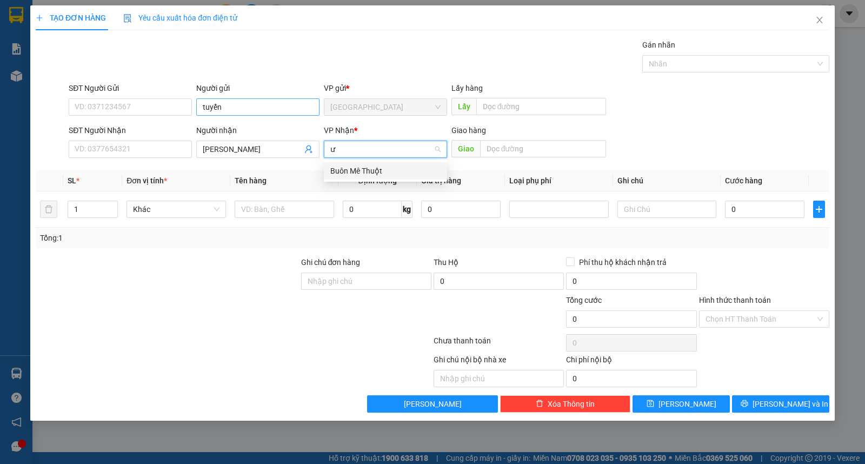
type input "ư"
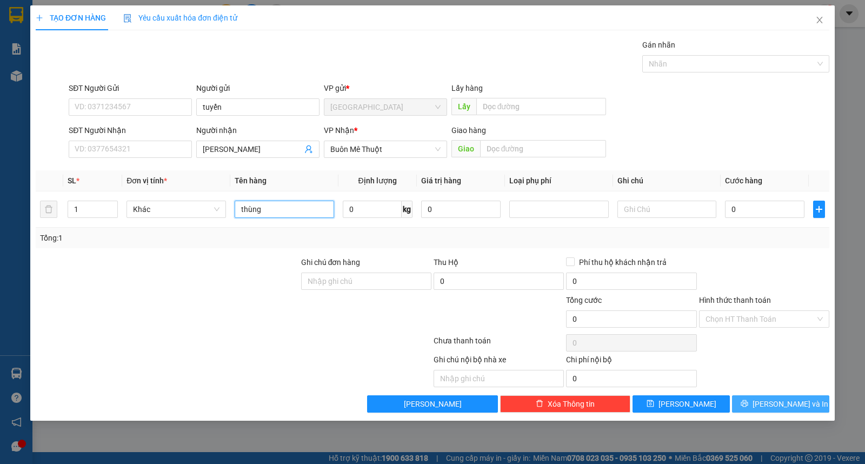
type input "thùng"
click at [765, 409] on button "[PERSON_NAME] và In" at bounding box center [780, 403] width 97 height 17
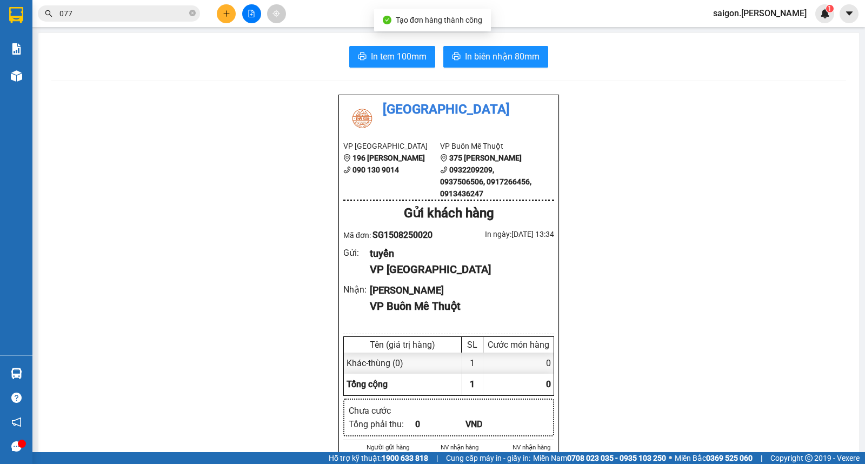
click at [499, 49] on button "In biên nhận 80mm" at bounding box center [495, 57] width 105 height 22
click at [229, 15] on icon "plus" at bounding box center [227, 14] width 8 height 8
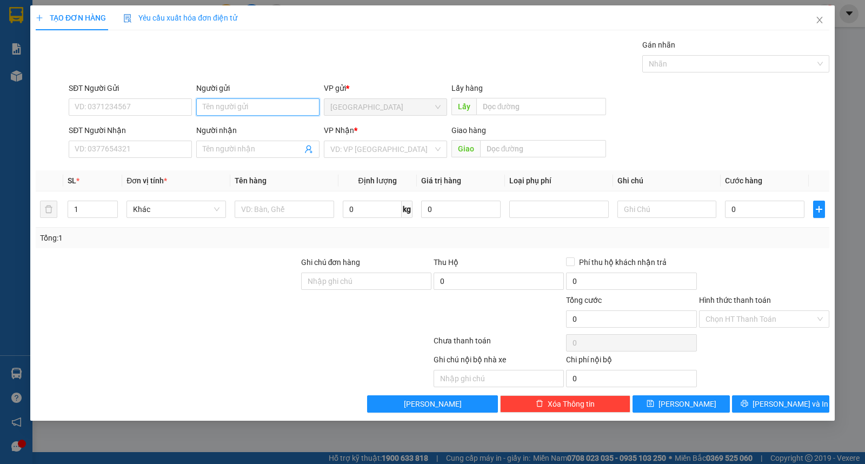
click at [253, 111] on input "Người gửi" at bounding box center [257, 106] width 123 height 17
type input "[PERSON_NAME]"
type input "an khang"
type input "ư"
type input "5"
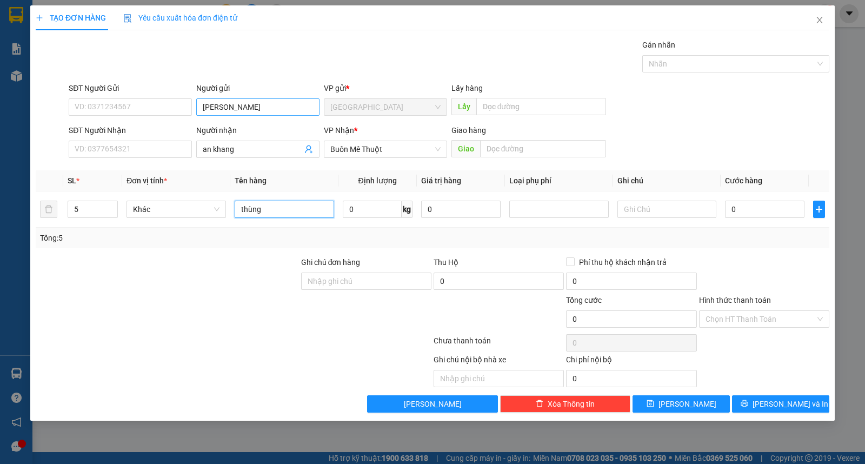
type input "thùng"
click at [775, 411] on div "TẠO ĐƠN HÀNG Yêu cầu xuất hóa đơn điện tử Transit Pickup Surcharge Ids Transit …" at bounding box center [432, 212] width 805 height 415
drag, startPoint x: 775, startPoint y: 410, endPoint x: 783, endPoint y: 402, distance: 10.7
click at [776, 408] on button "[PERSON_NAME] và In" at bounding box center [780, 403] width 97 height 17
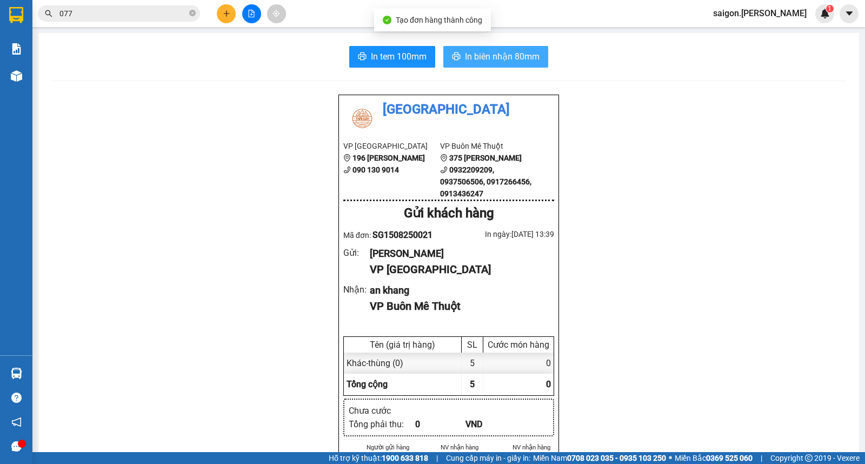
click at [503, 46] on button "In biên nhận 80mm" at bounding box center [495, 57] width 105 height 22
click at [501, 54] on span "In biên nhận 80mm" at bounding box center [502, 57] width 75 height 14
